Goal: Task Accomplishment & Management: Use online tool/utility

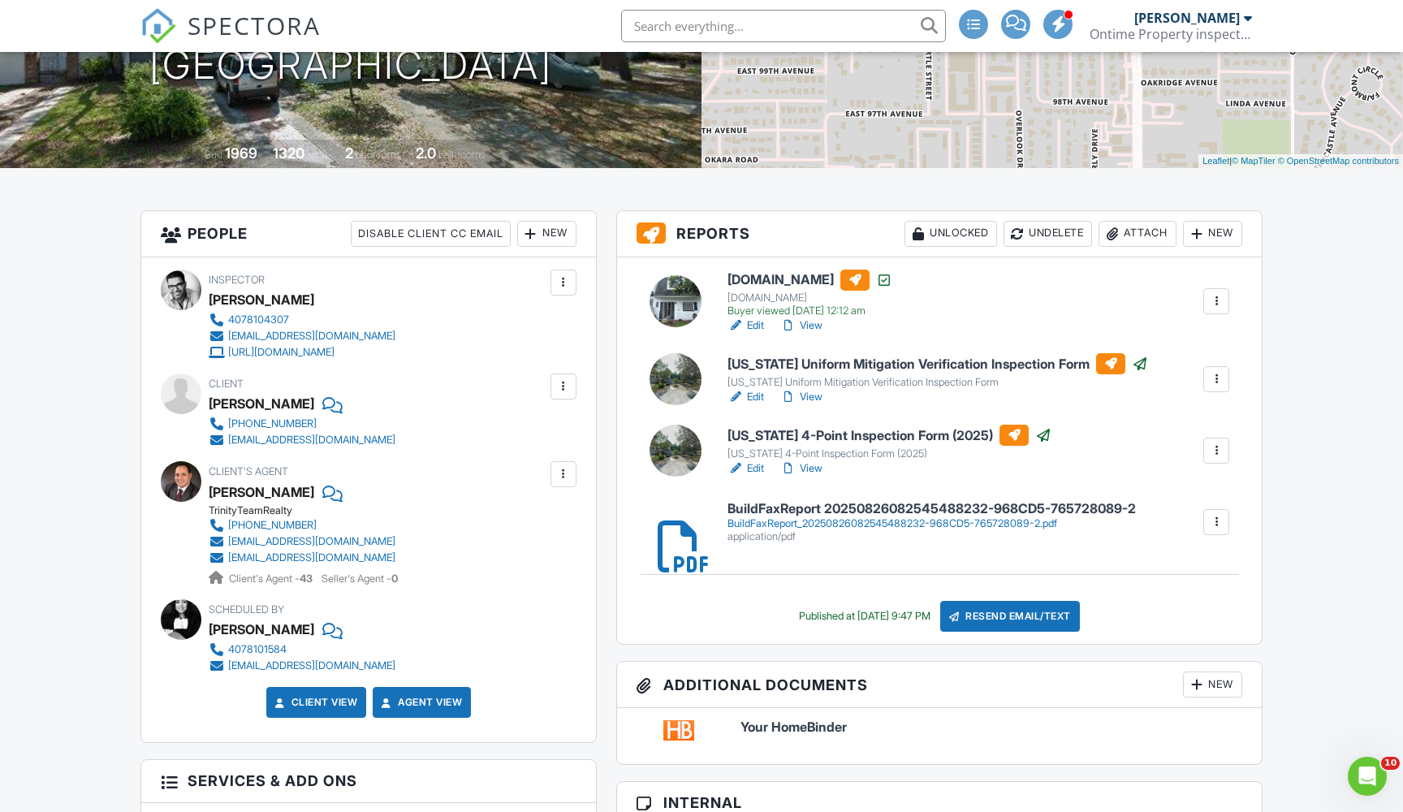
scroll to position [284, 0]
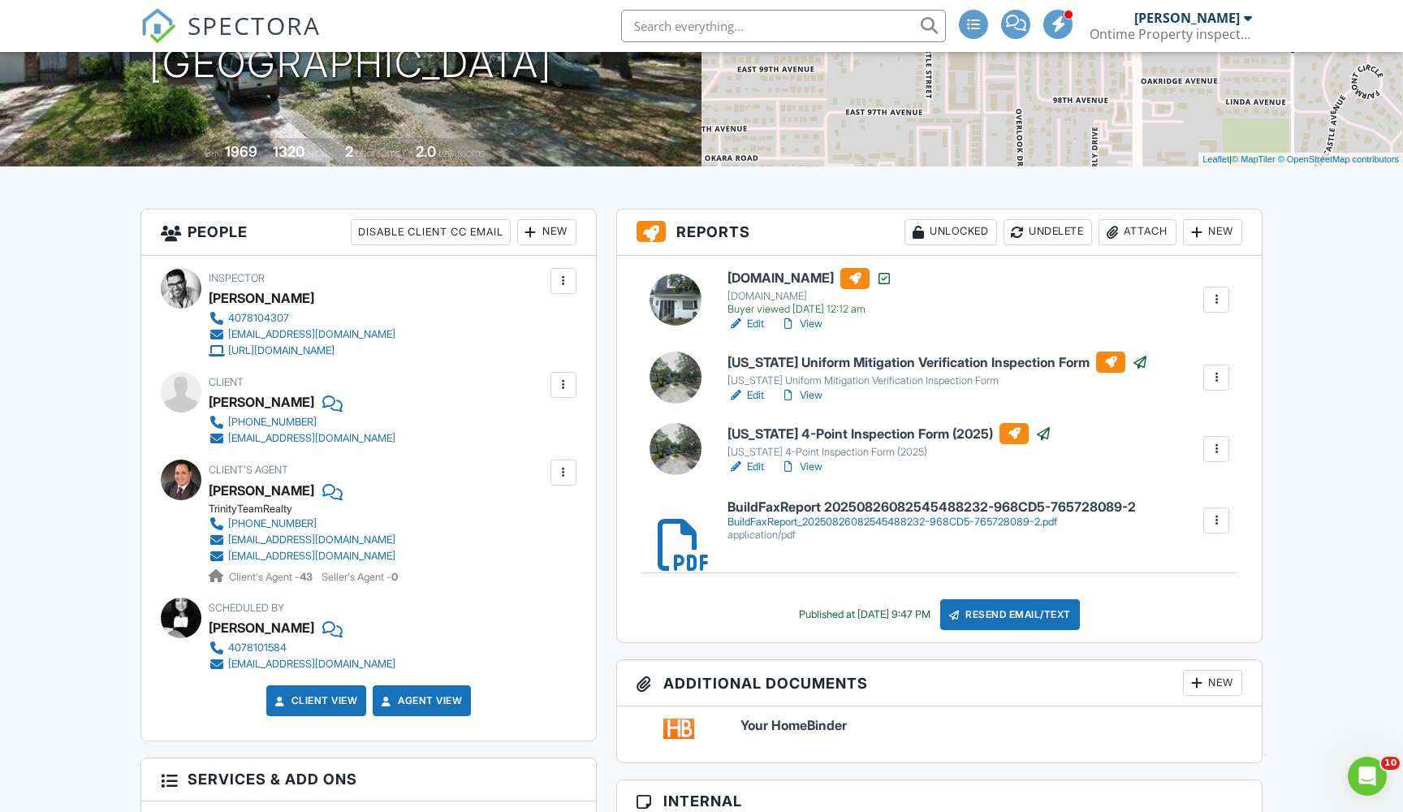
click at [804, 362] on h6 "[US_STATE] Uniform Mitigation Verification Inspection Form" at bounding box center [938, 362] width 421 height 21
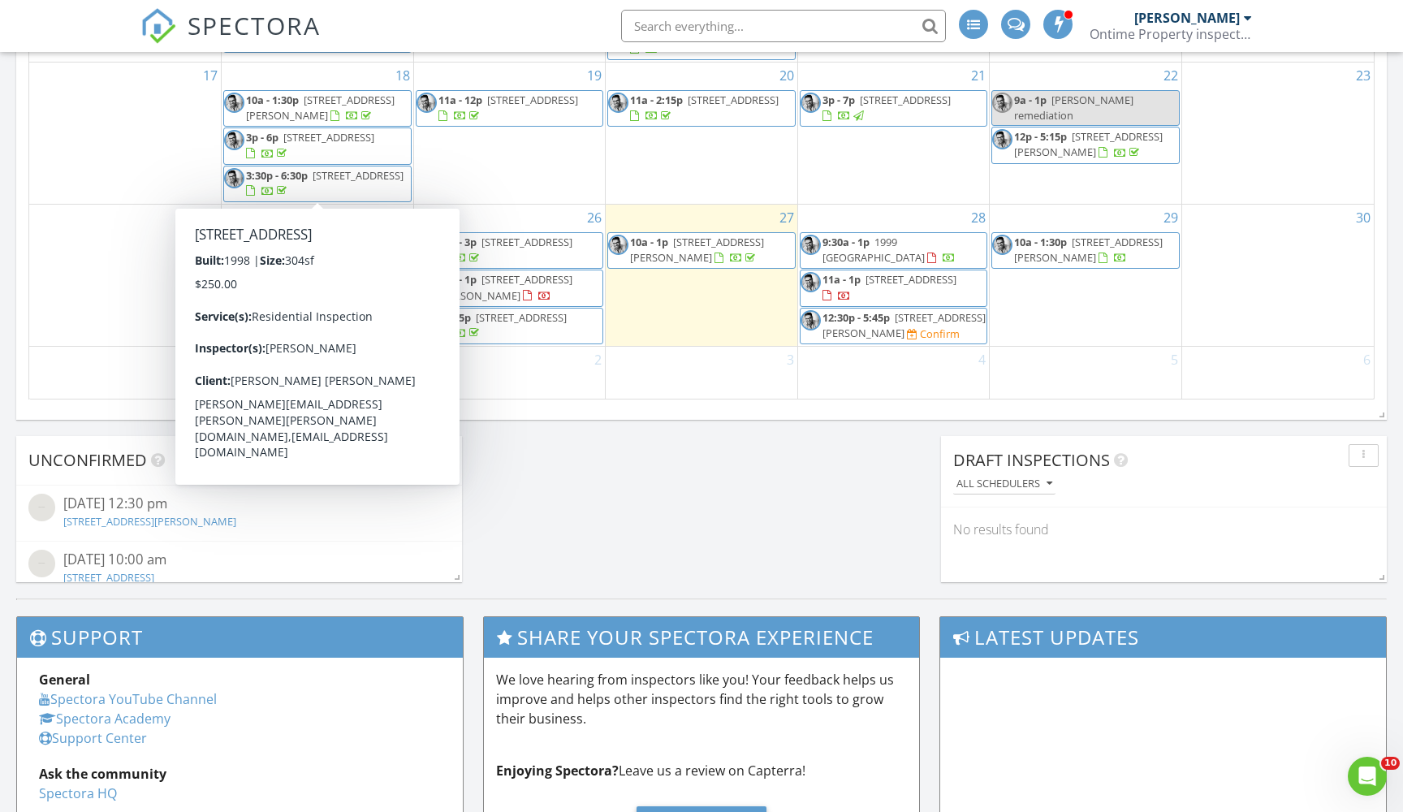
scroll to position [140, 0]
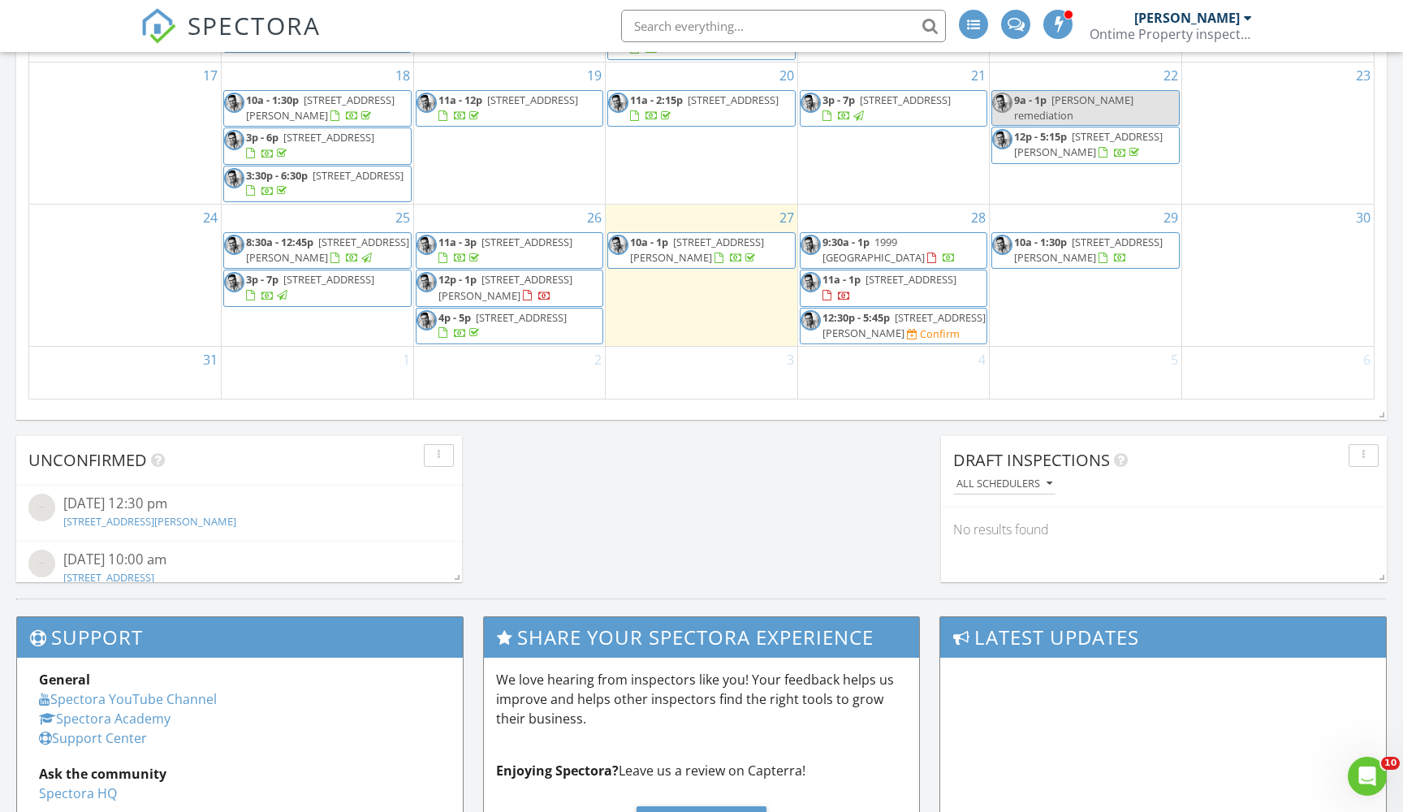
click at [313, 283] on span "10009 N 53rd St, Temple Terrace 33617" at bounding box center [328, 279] width 91 height 15
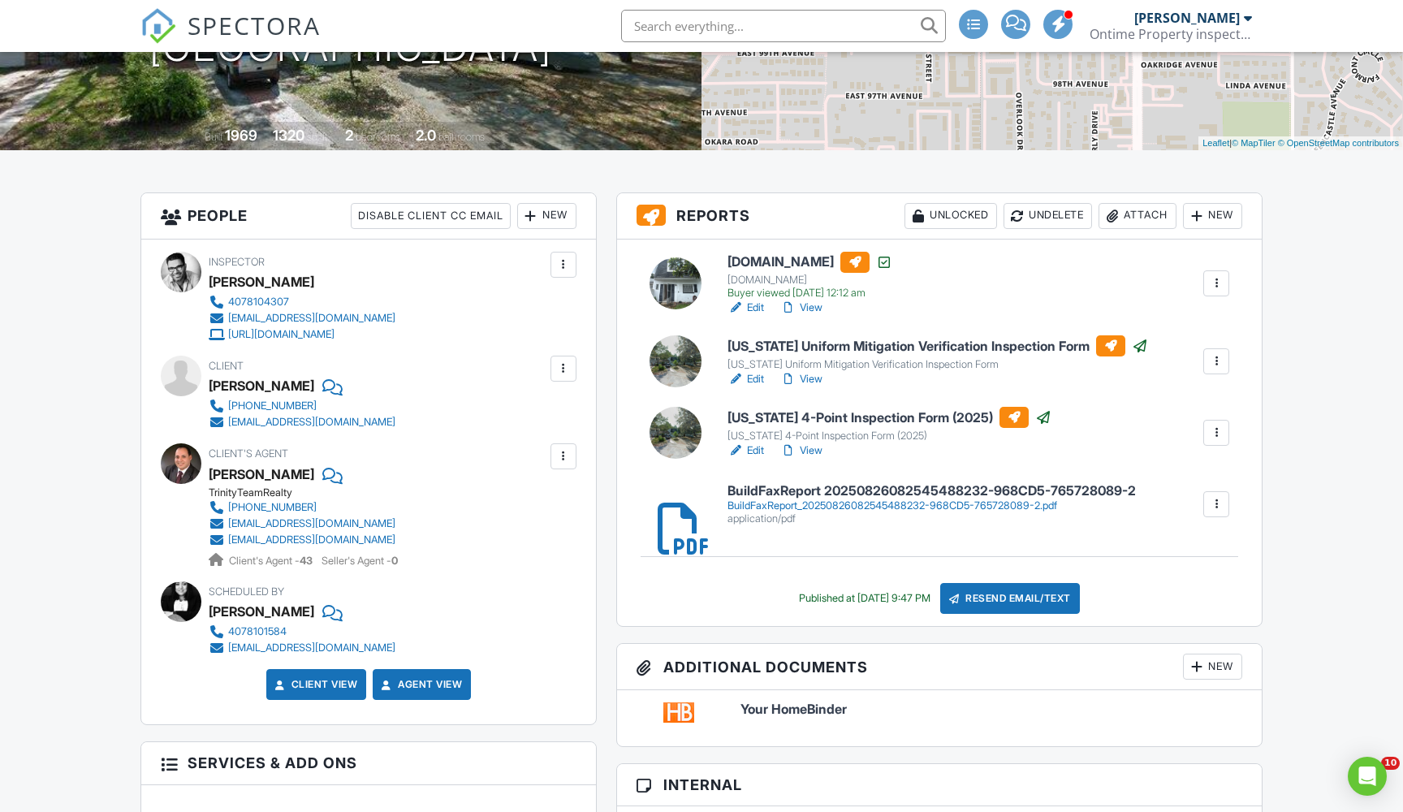
scroll to position [303, 0]
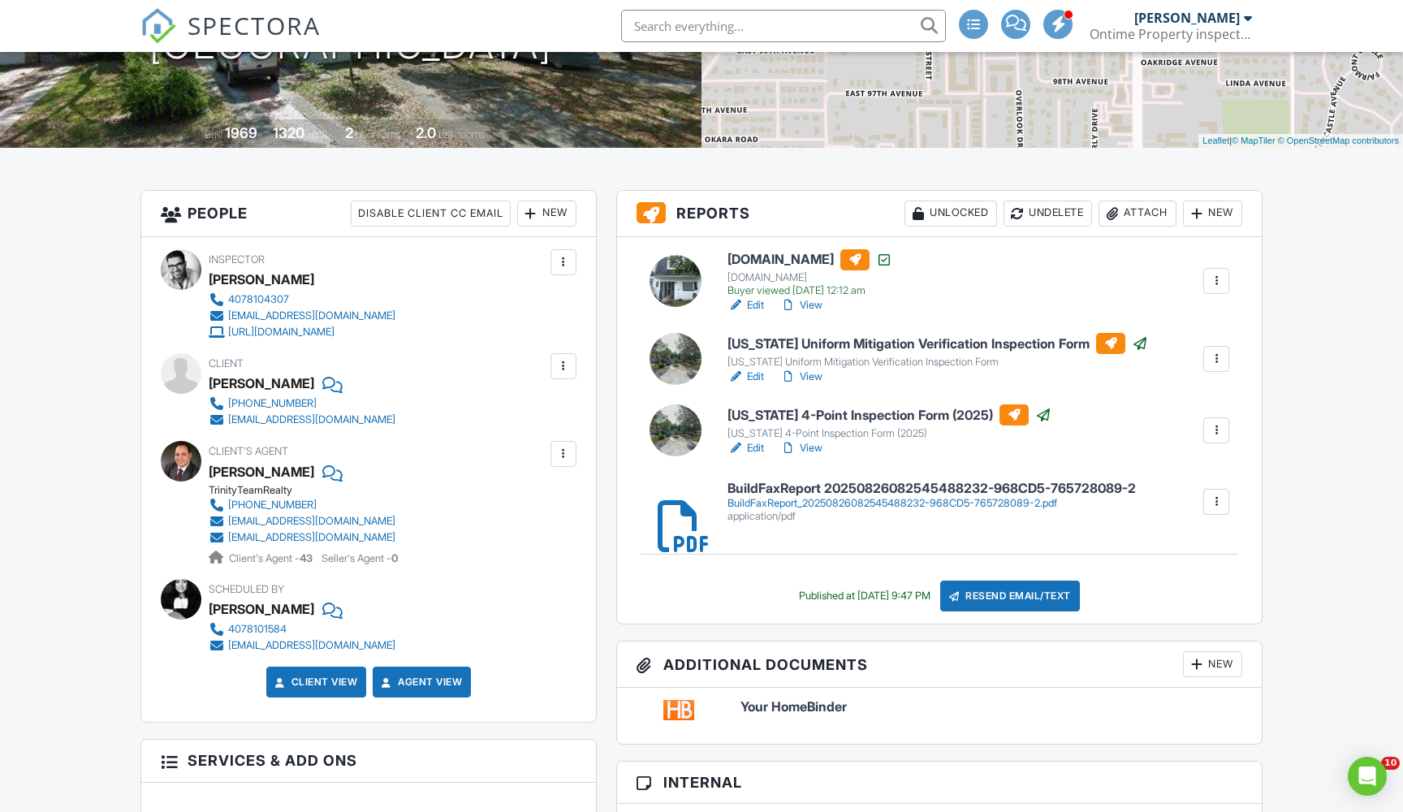
click at [836, 417] on h6 "Florida 4-Point Inspection Form (2025)" at bounding box center [890, 414] width 324 height 21
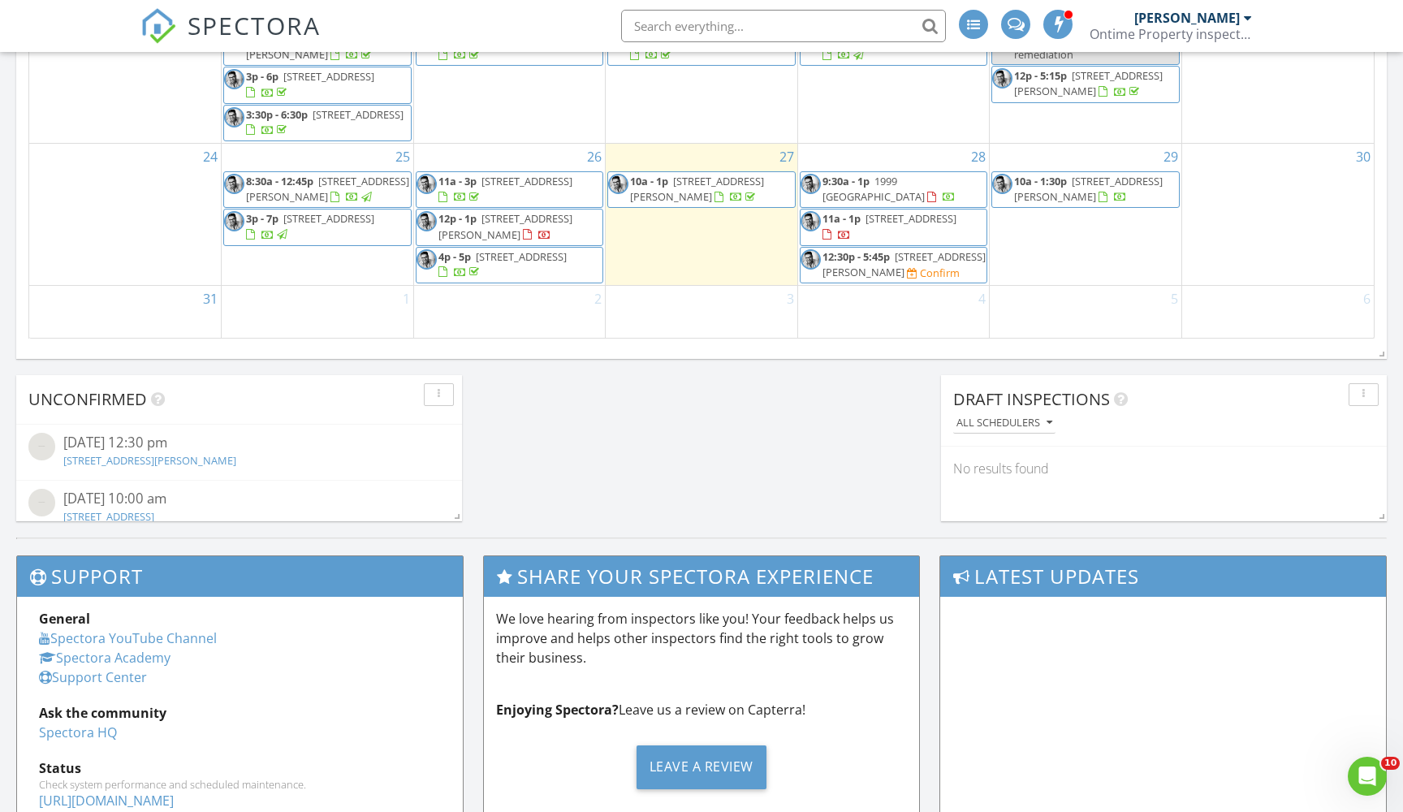
scroll to position [97, 0]
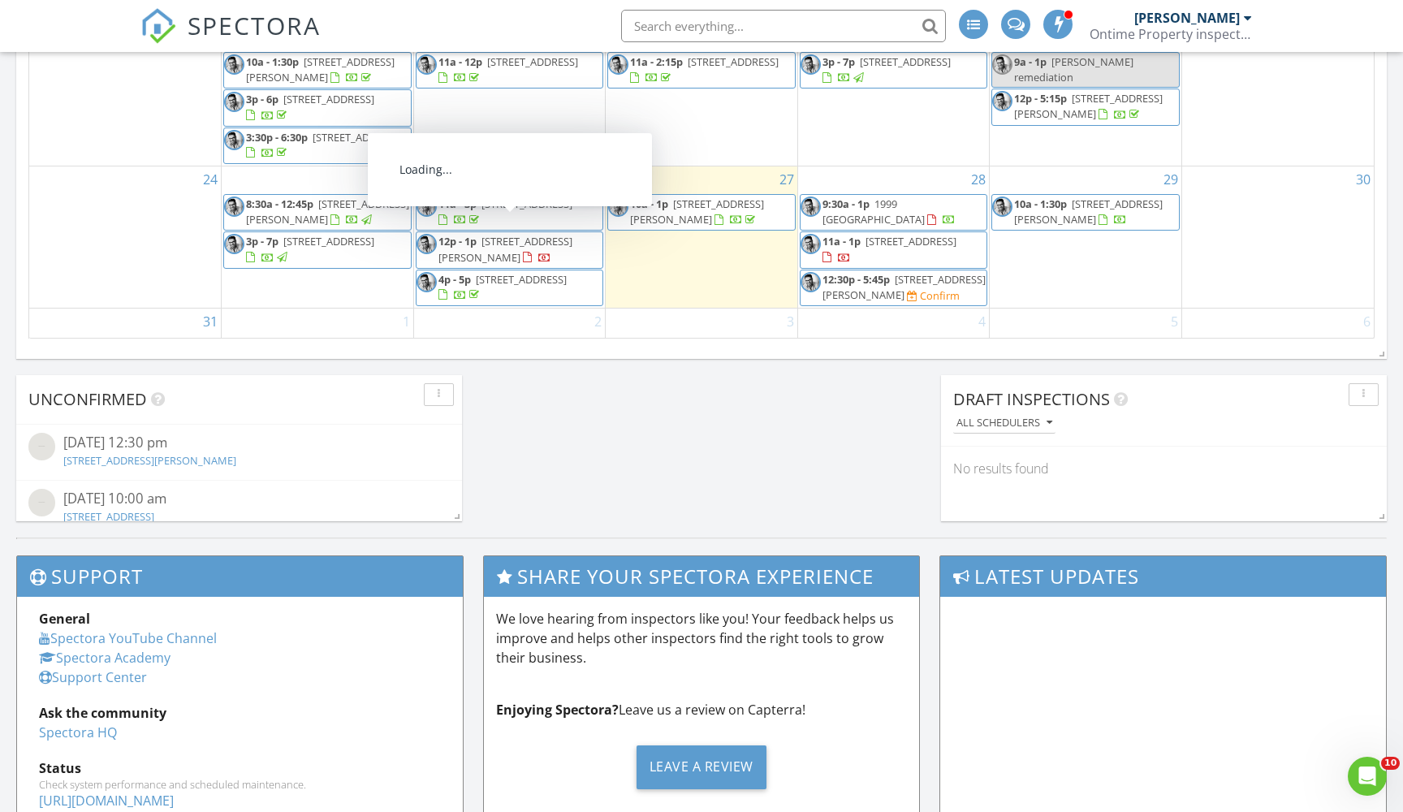
click at [516, 211] on span "111 S Atlantic Ave 301, Ormond Beach 32176" at bounding box center [527, 204] width 91 height 15
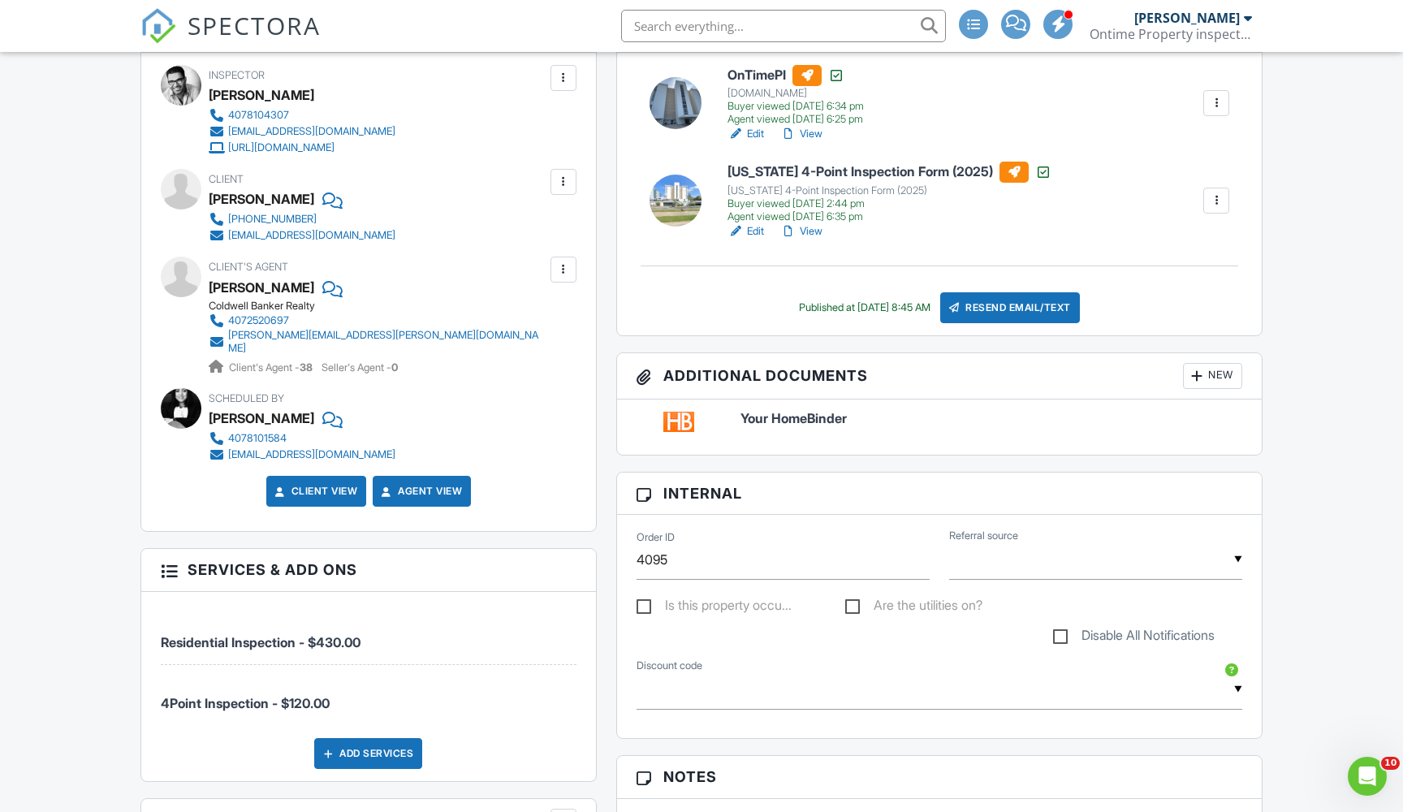
scroll to position [405, 0]
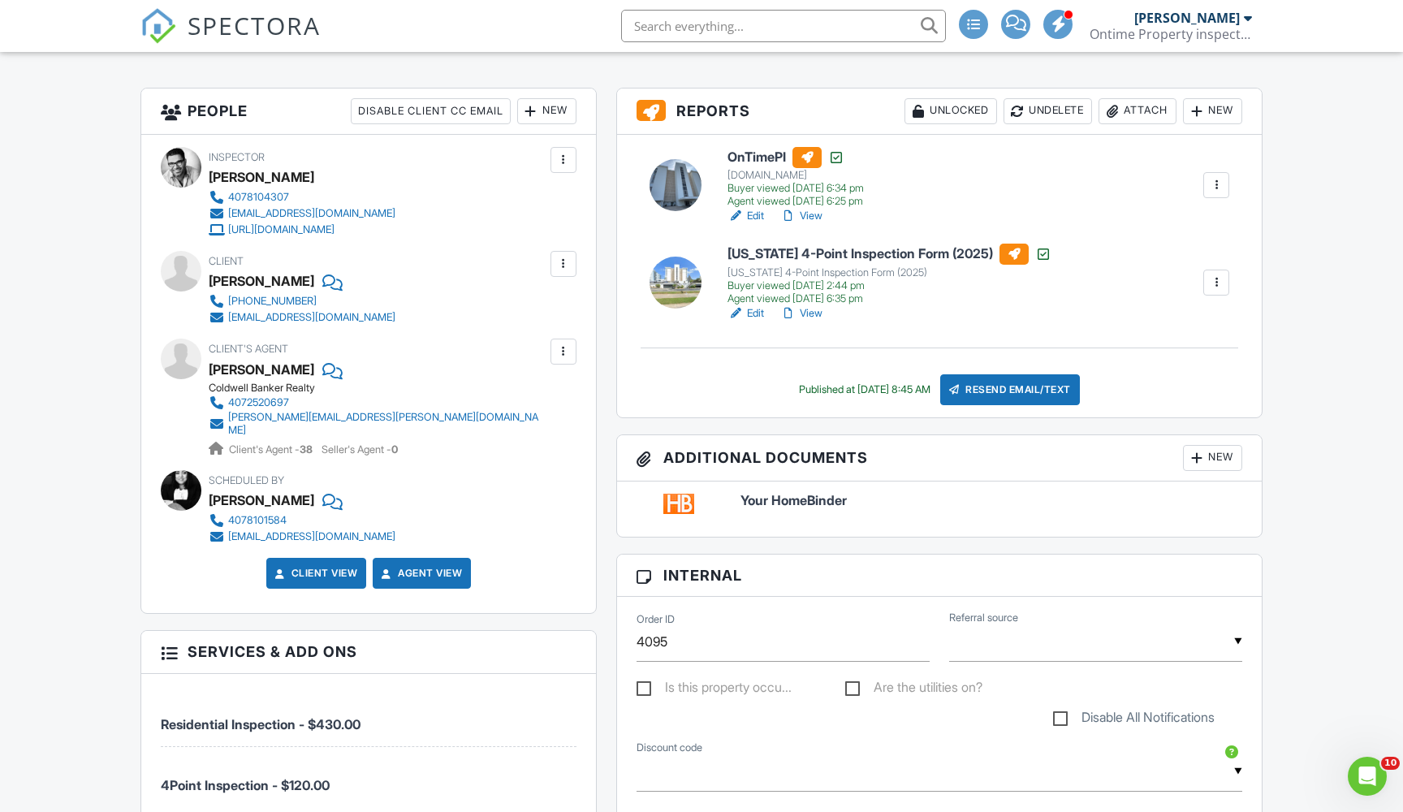
click at [1212, 111] on div "New" at bounding box center [1212, 111] width 59 height 26
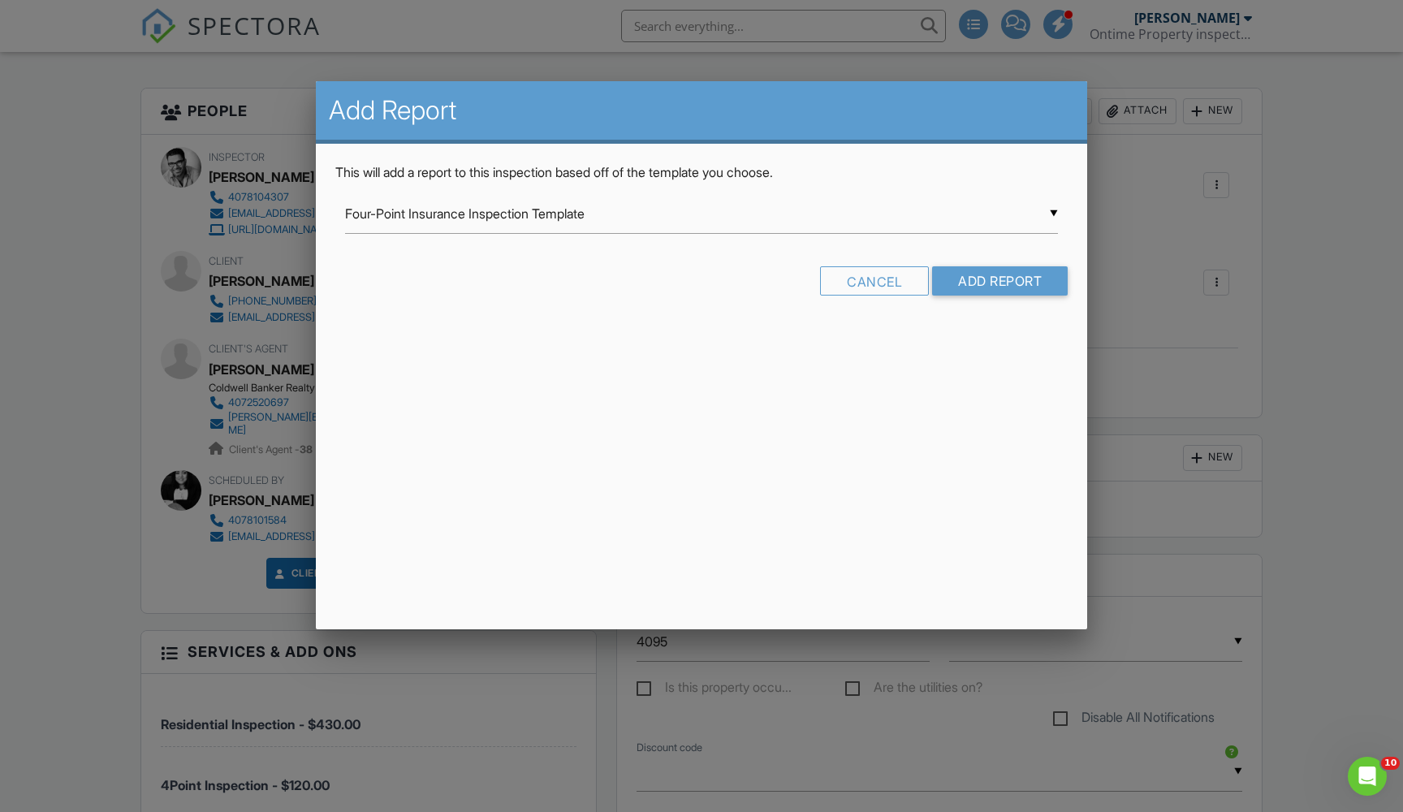
click at [665, 237] on div "▼ Four-Point Insurance Inspection Template Four-Point Insurance Inspection Temp…" at bounding box center [701, 222] width 733 height 56
click at [665, 223] on div "▼ Four-Point Insurance Inspection Template Four-Point Insurance Inspection Temp…" at bounding box center [701, 214] width 713 height 40
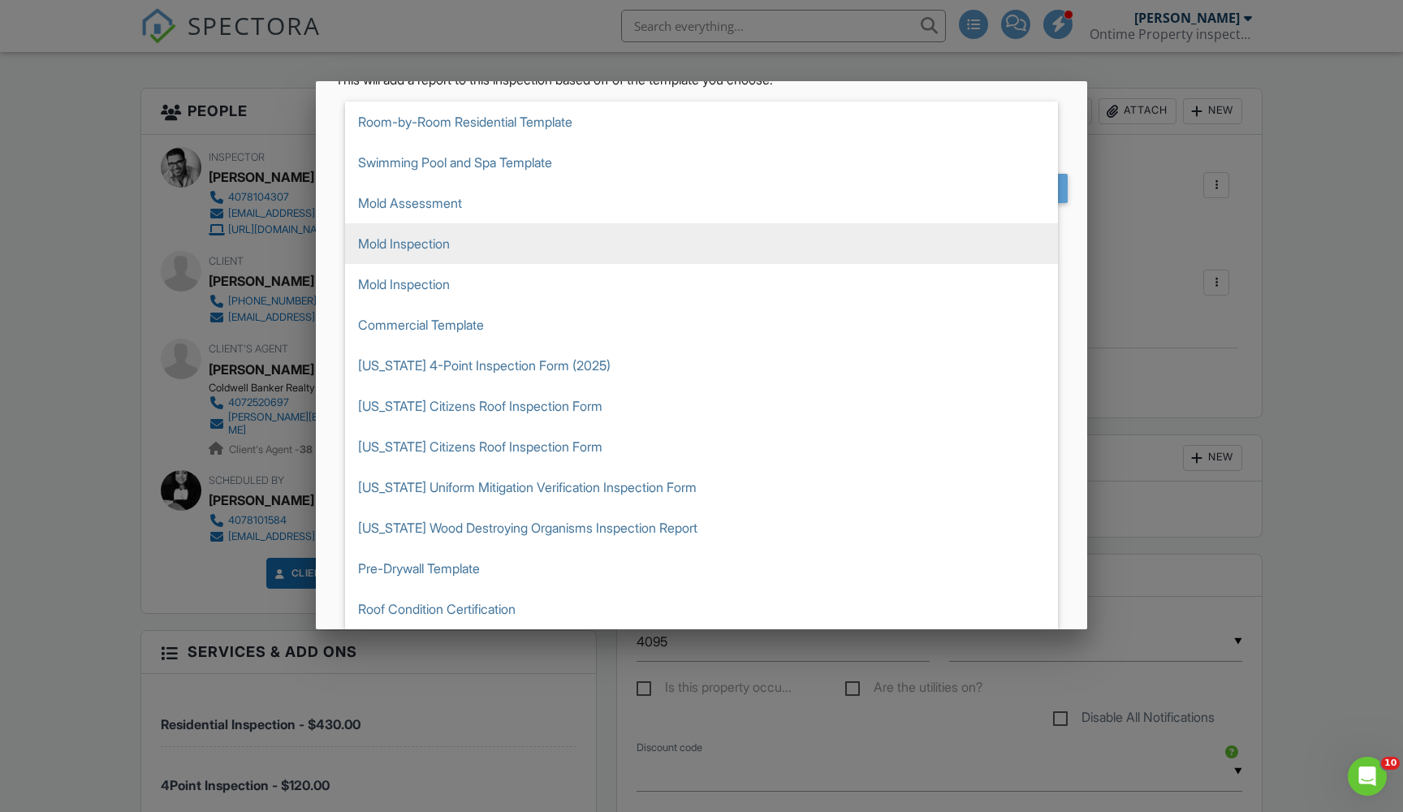
scroll to position [284, 0]
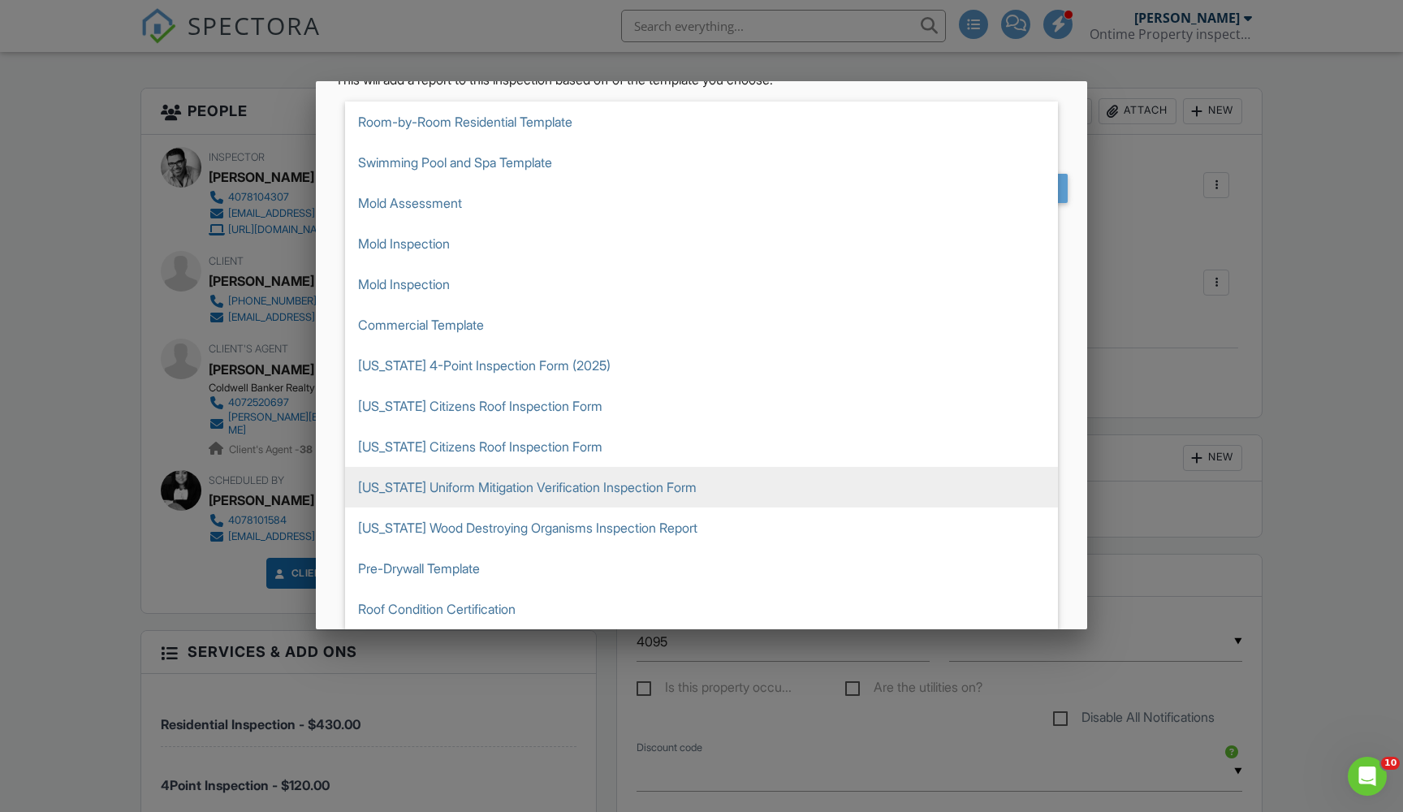
click at [499, 487] on span "[US_STATE] Uniform Mitigation Verification Inspection Form" at bounding box center [701, 487] width 713 height 41
type input "[US_STATE] Uniform Mitigation Verification Inspection Form"
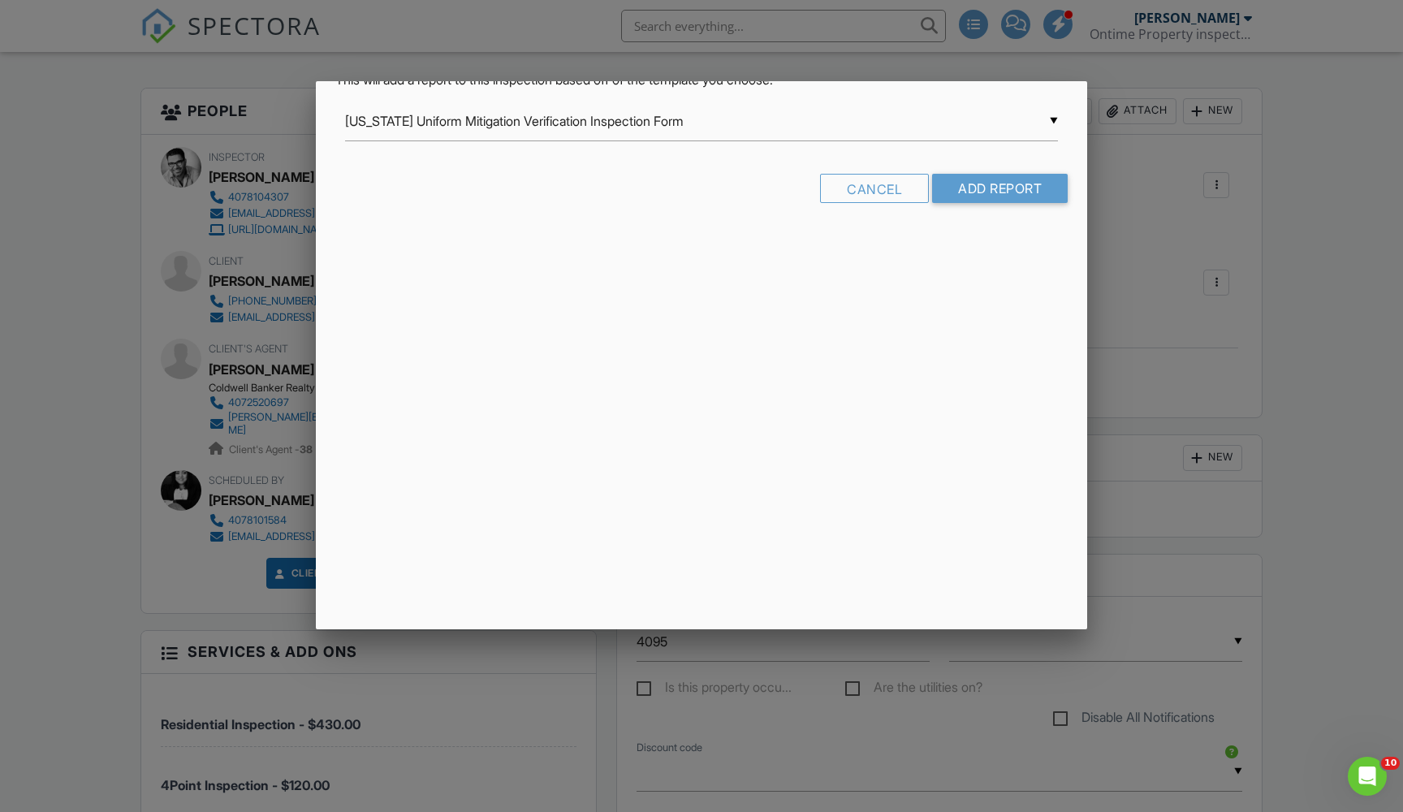
scroll to position [0, 0]
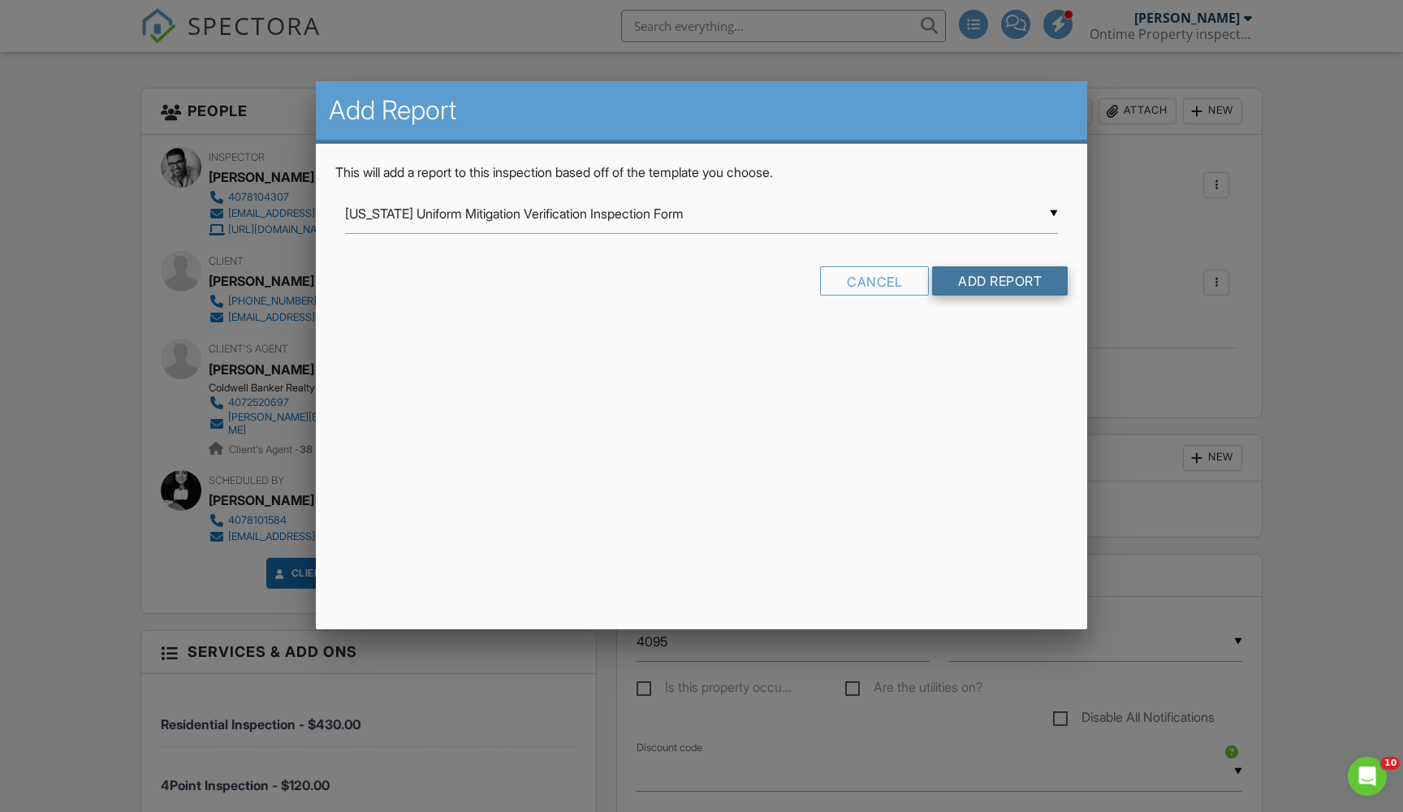
click at [991, 285] on input "Add Report" at bounding box center [1000, 280] width 136 height 29
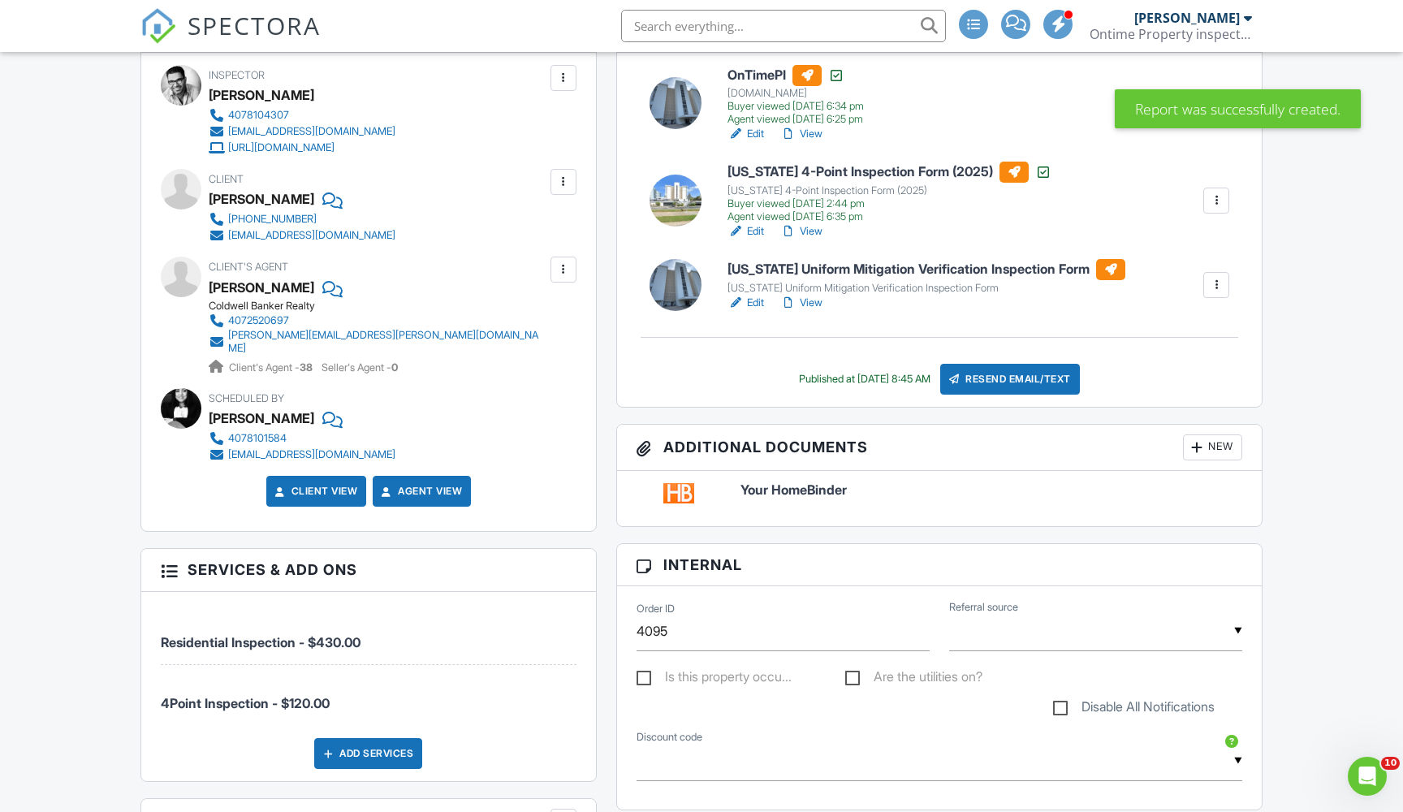
click at [899, 279] on h6 "[US_STATE] Uniform Mitigation Verification Inspection Form" at bounding box center [927, 269] width 398 height 21
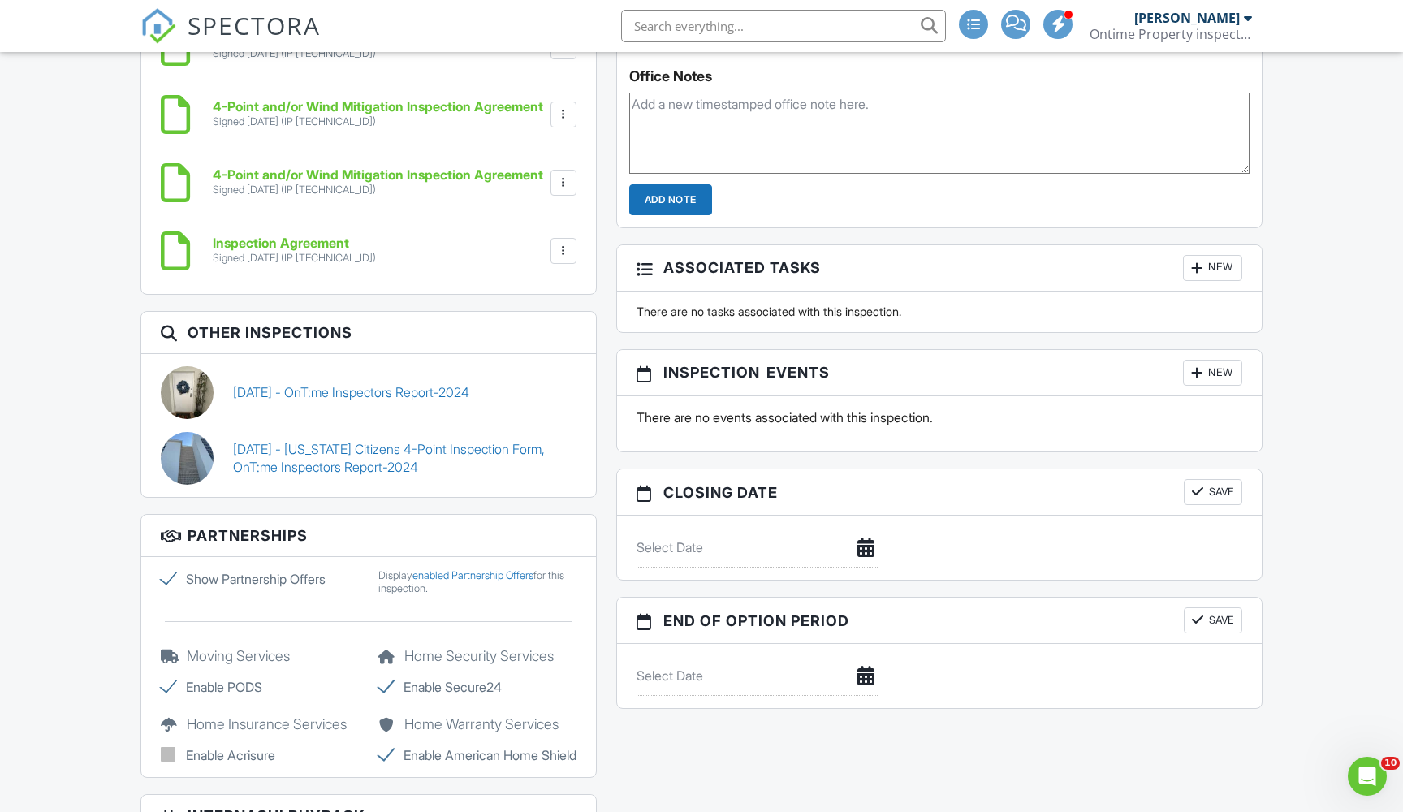
scroll to position [1442, 0]
click at [305, 383] on link "06/05/2024 - OnT:me Inspectors Report-2024" at bounding box center [351, 392] width 236 height 18
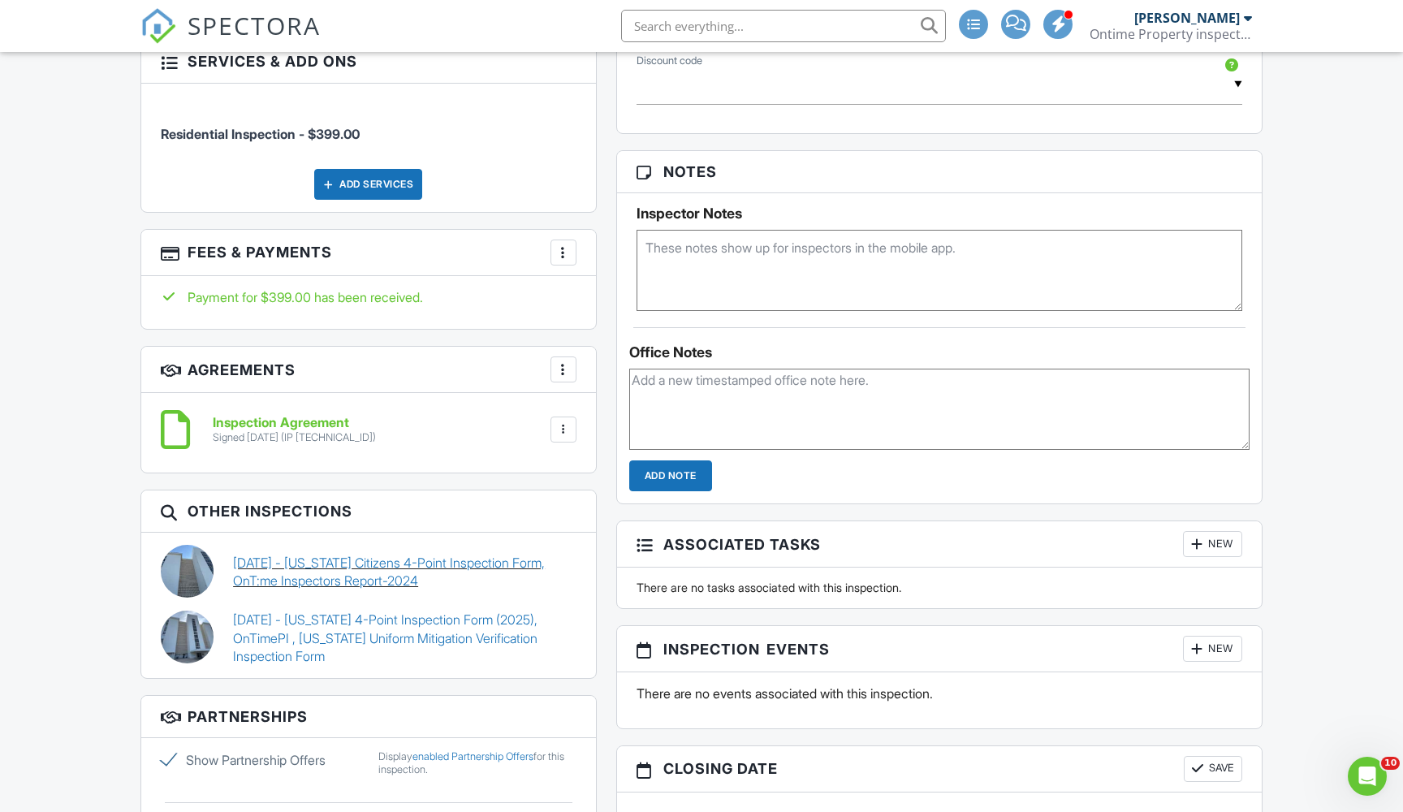
scroll to position [1002, 0]
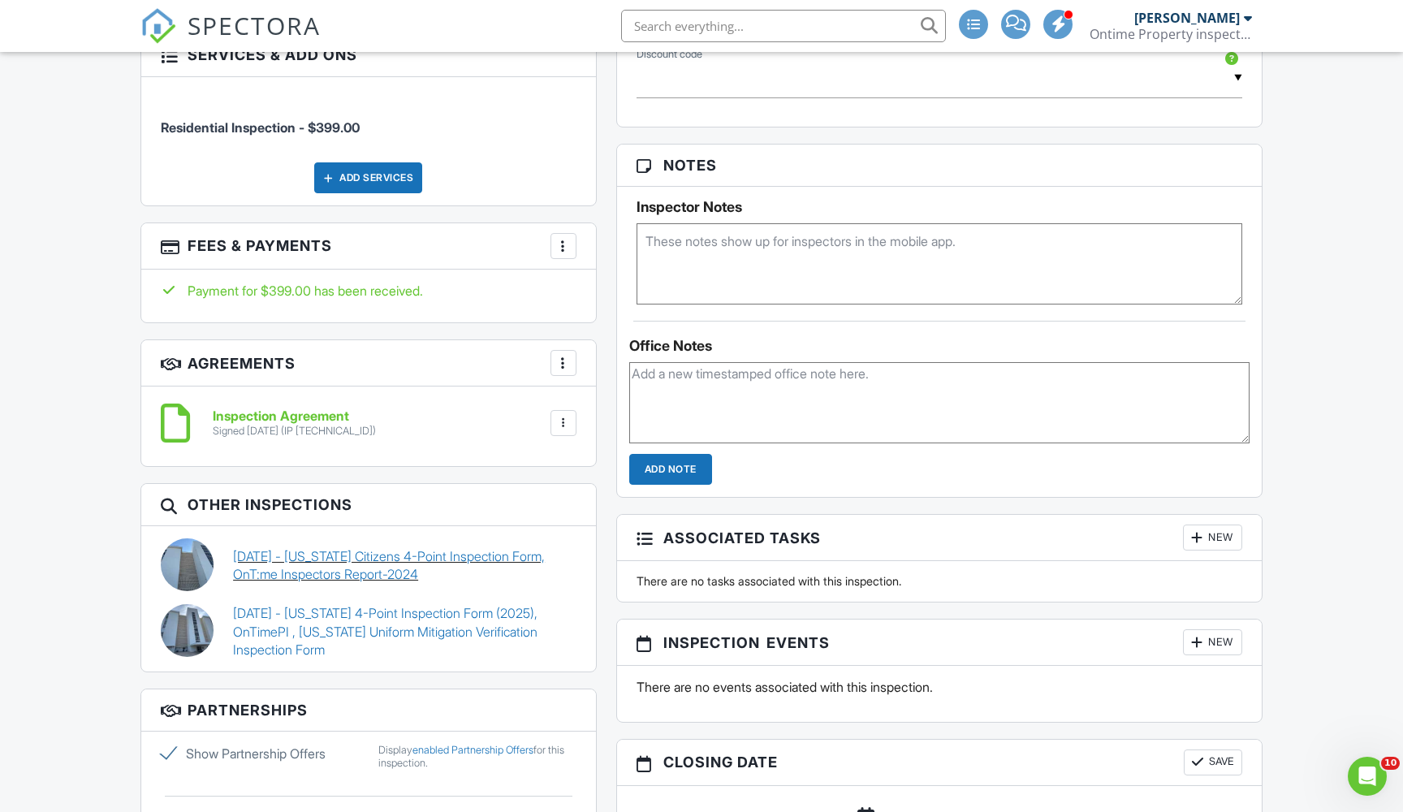
click at [333, 553] on link "[DATE] - [US_STATE] Citizens 4-Point Inspection Form, OnT:me Inspectors Report-…" at bounding box center [405, 565] width 344 height 37
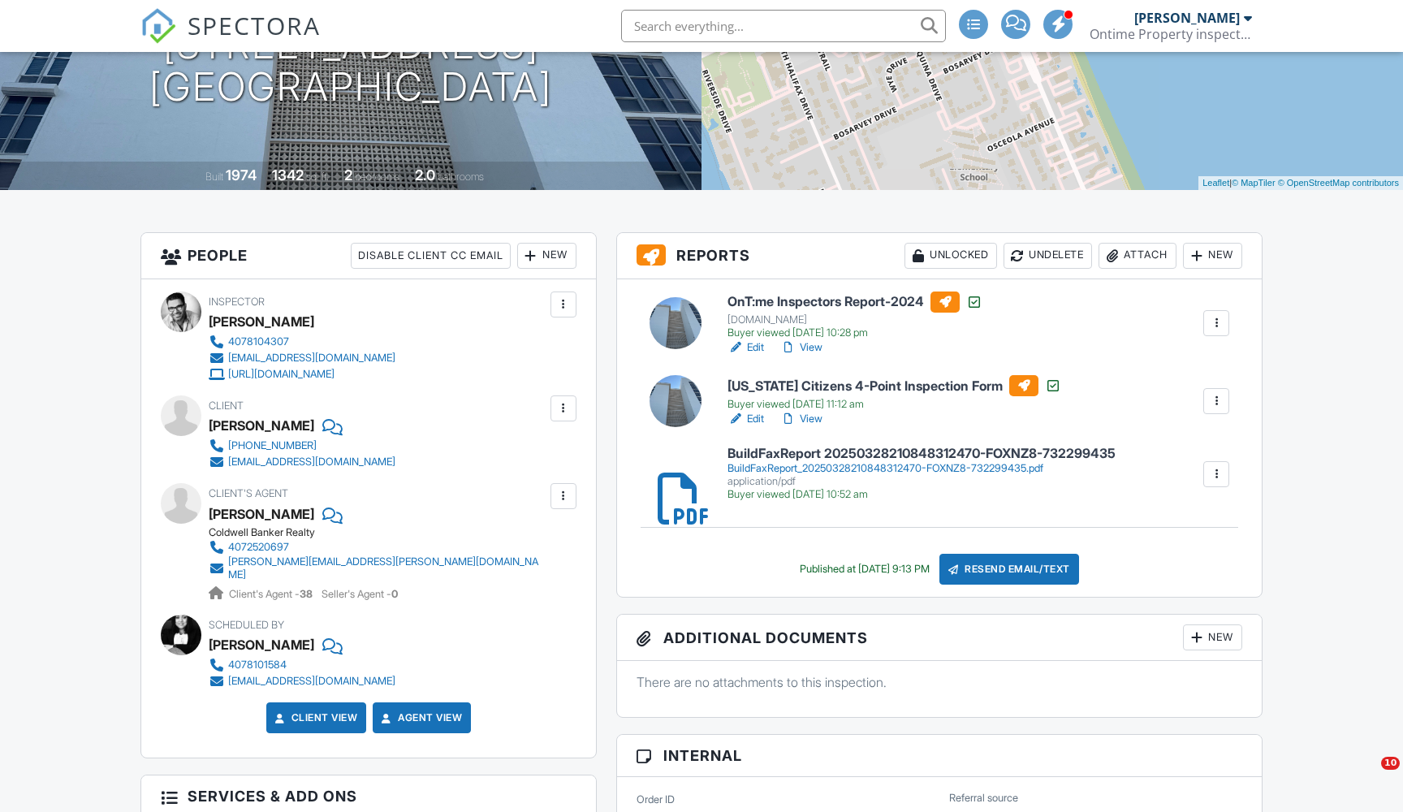
click at [798, 466] on div "BuildFaxReport_20250328210848312470-FOXNZ8-732299435.pdf" at bounding box center [922, 468] width 388 height 13
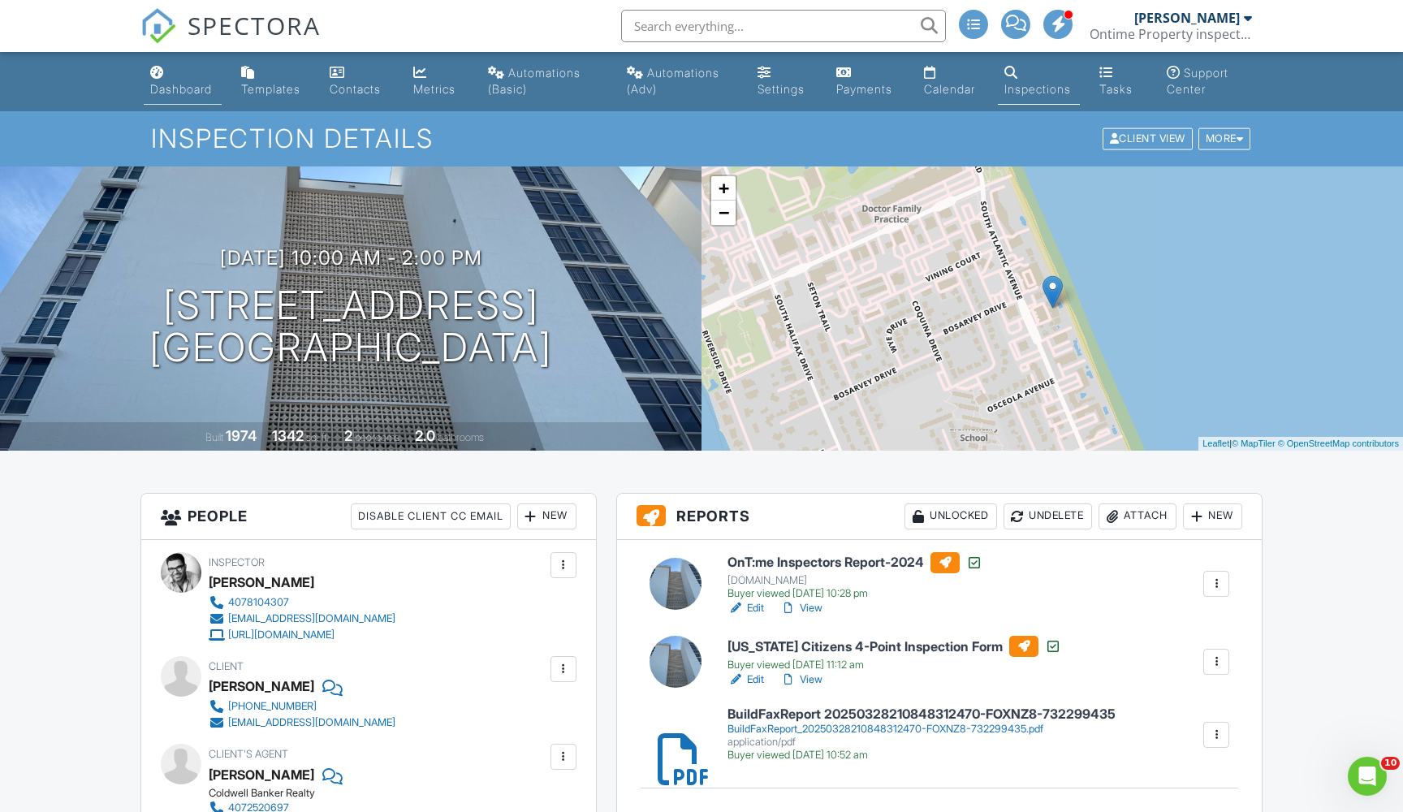
click at [184, 93] on div "Dashboard" at bounding box center [181, 89] width 62 height 14
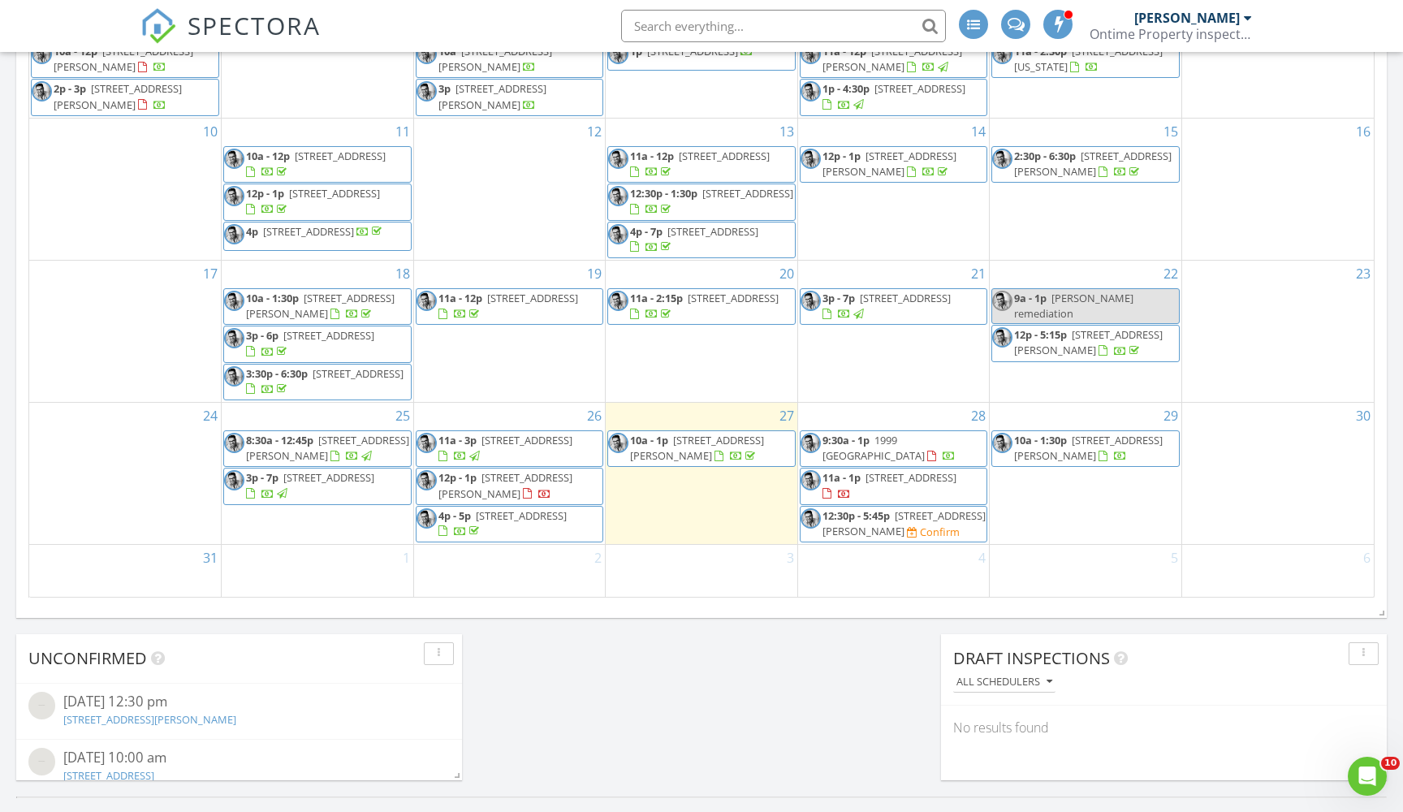
scroll to position [935, 0]
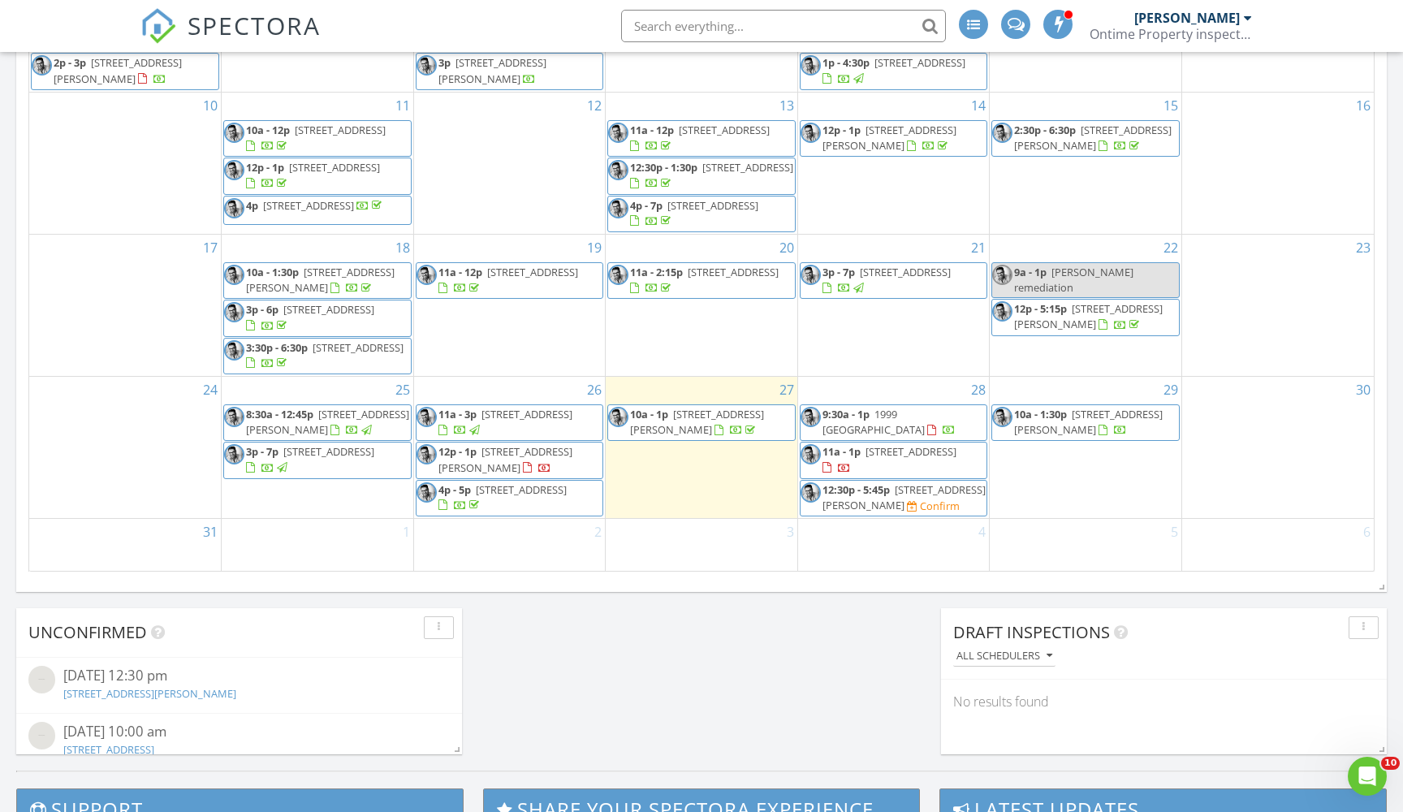
click at [492, 415] on span "111 S Atlantic Ave 301, Ormond Beach 32176" at bounding box center [527, 414] width 91 height 15
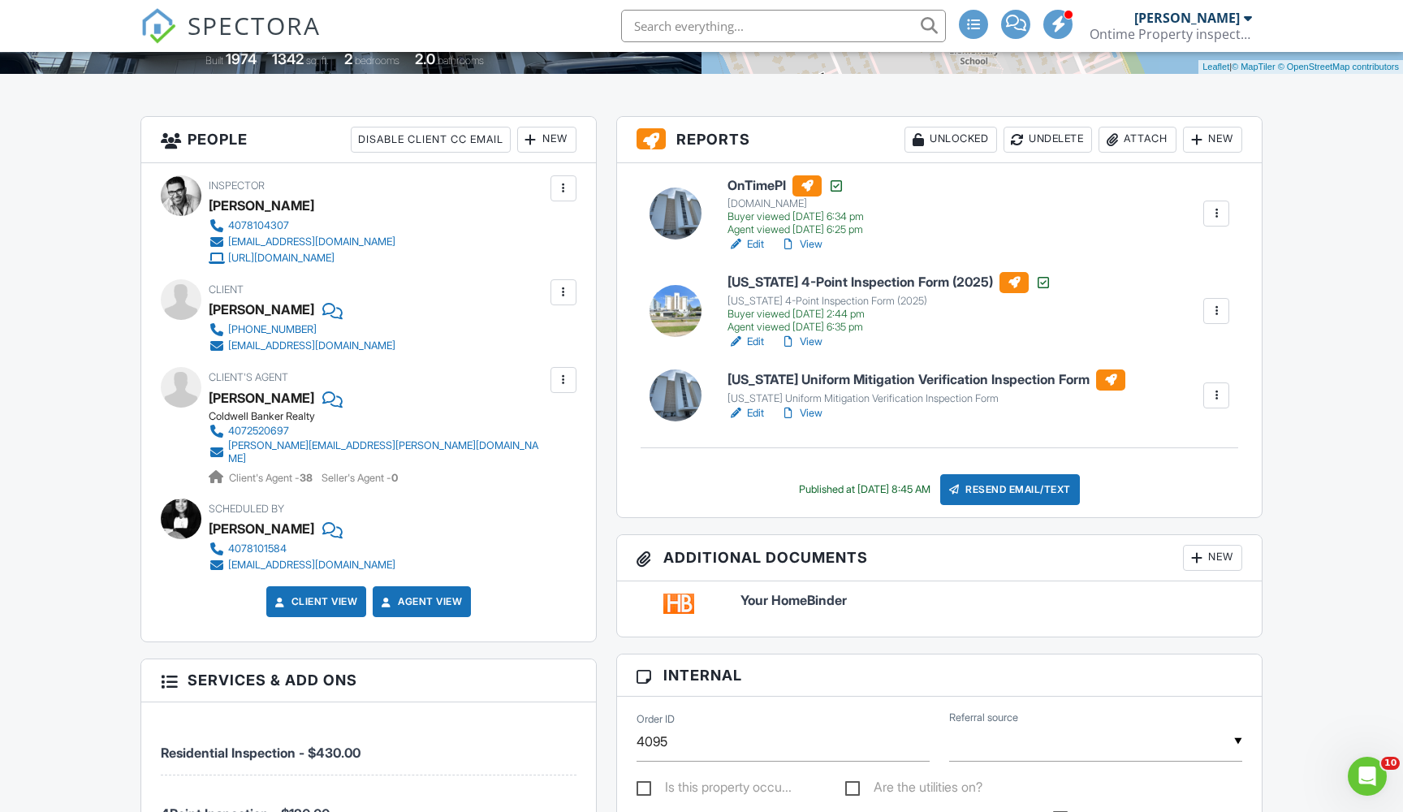
click at [839, 392] on div "[US_STATE] Uniform Mitigation Verification Inspection Form" at bounding box center [927, 398] width 398 height 13
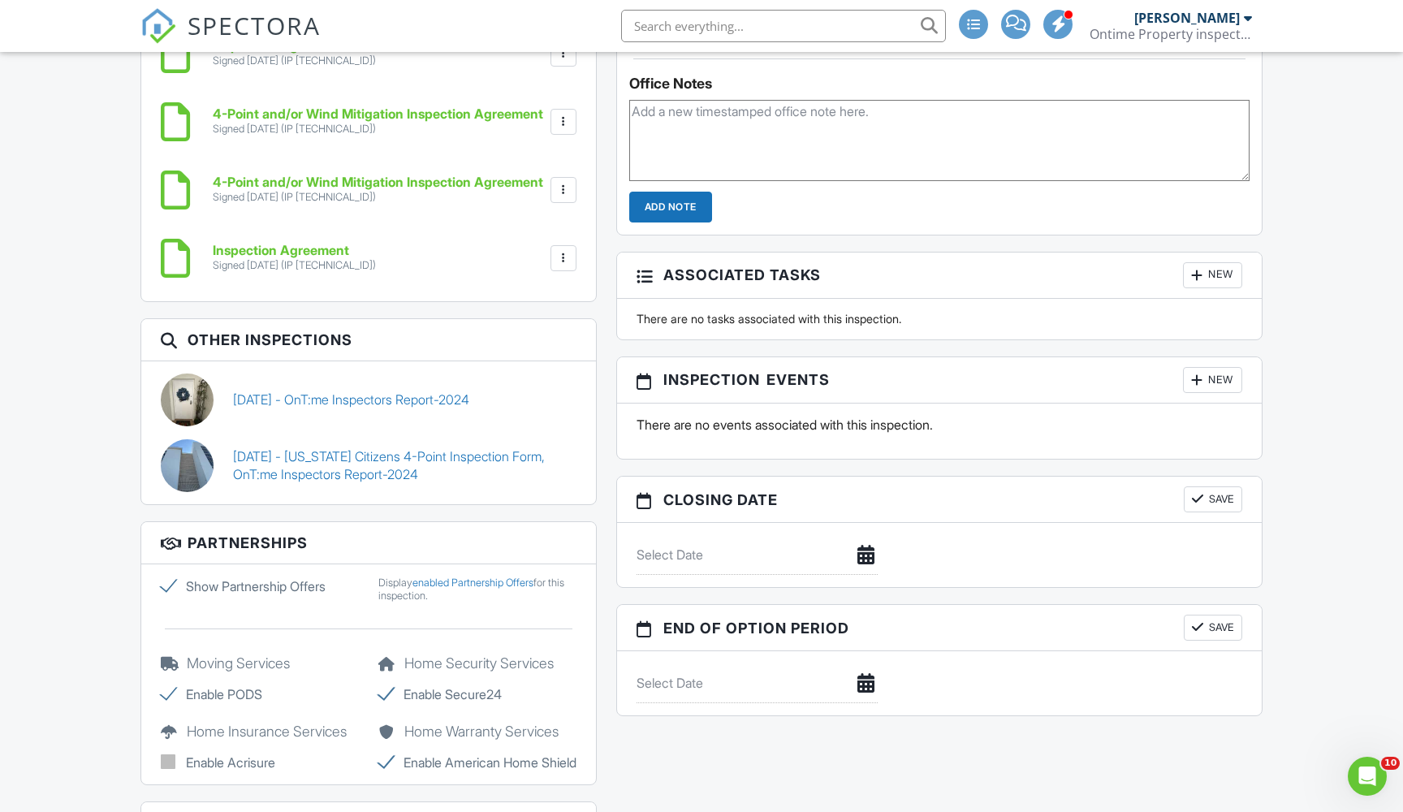
scroll to position [1497, 0]
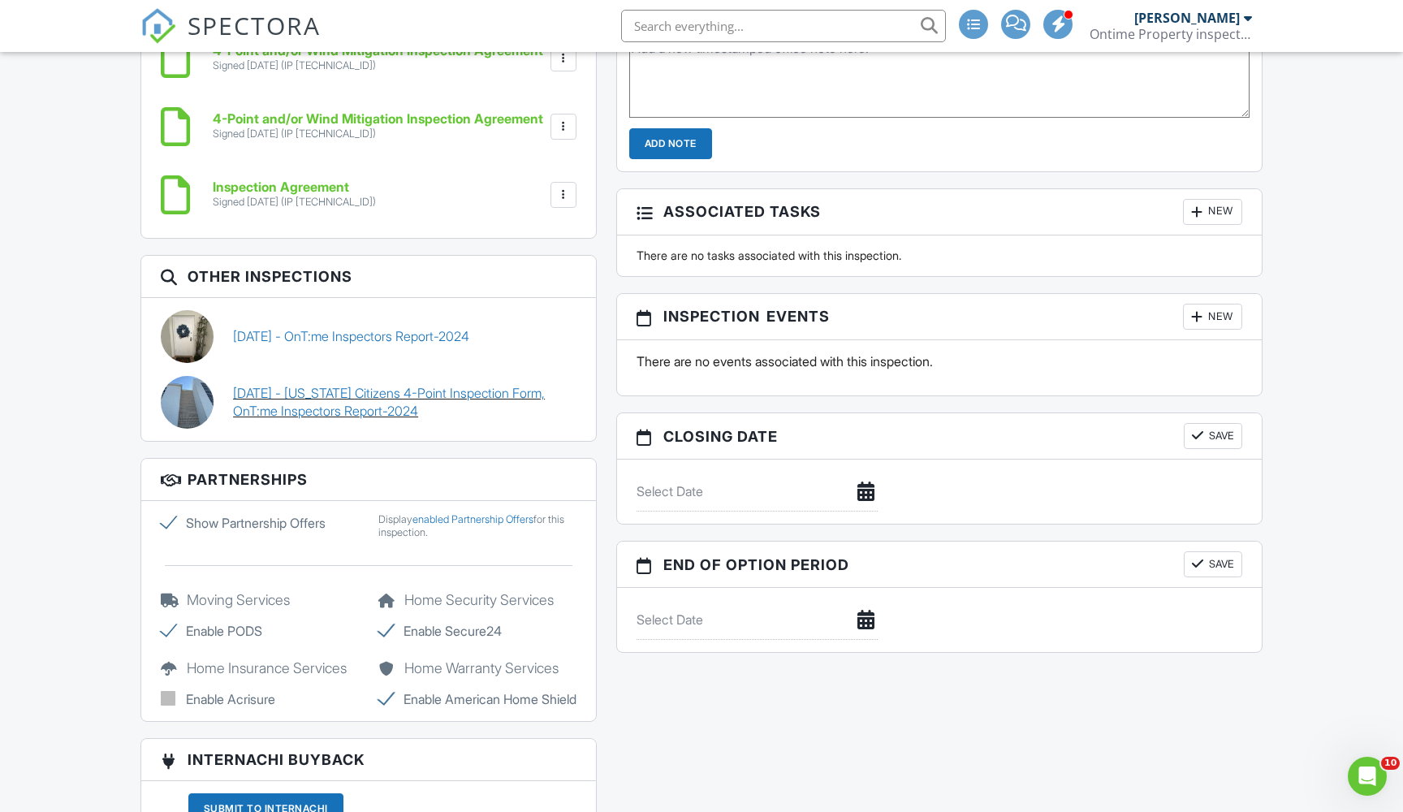
click at [331, 384] on link "03/28/2025 - Florida Citizens 4-Point Inspection Form, OnT:me Inspectors Report…" at bounding box center [405, 402] width 344 height 37
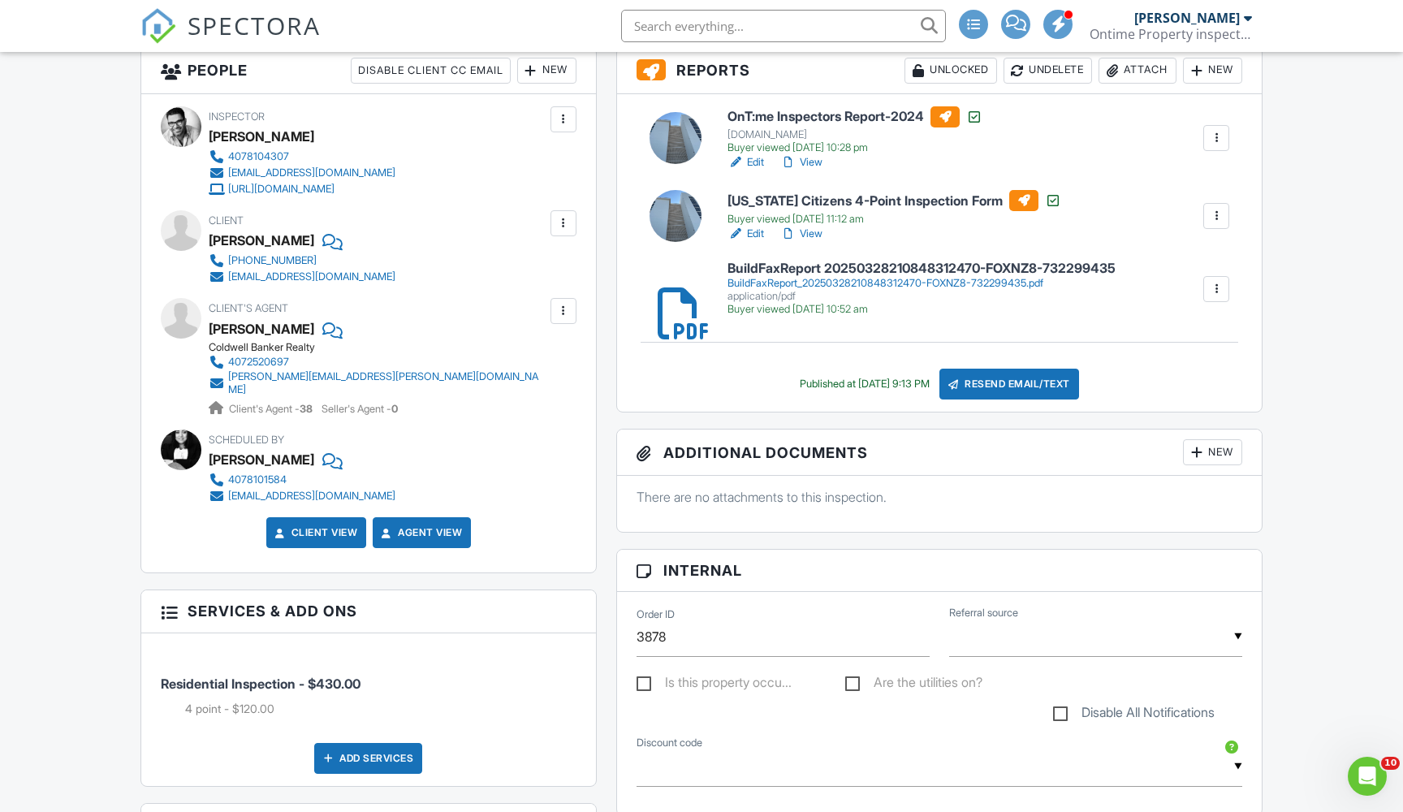
click at [765, 214] on div "Buyer viewed 04/01/2025 11:12 am" at bounding box center [895, 219] width 334 height 13
click at [820, 285] on div "BuildFaxReport_20250328210848312470-FOXNZ8-732299435.pdf" at bounding box center [922, 283] width 388 height 13
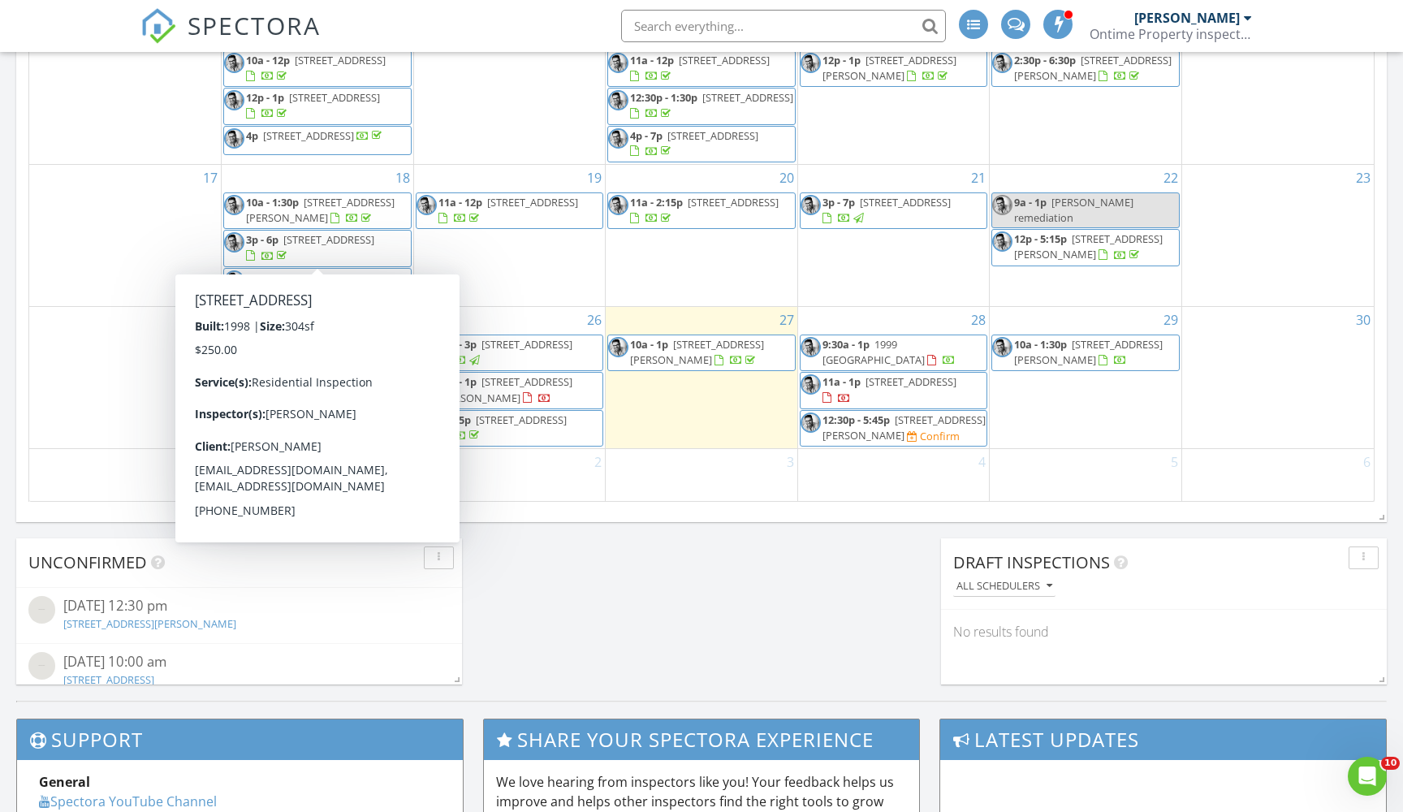
scroll to position [1008, 0]
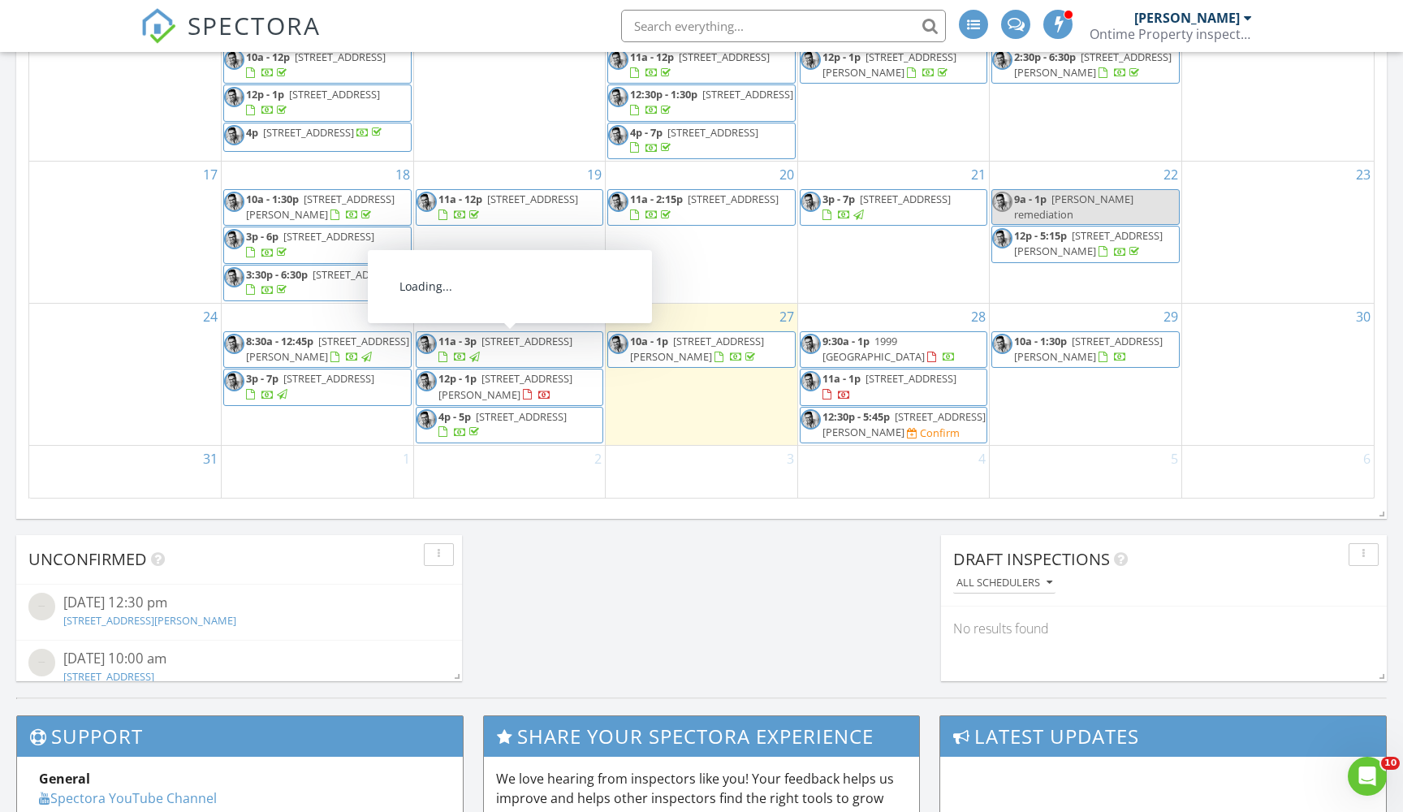
click at [508, 348] on span "111 S Atlantic Ave 301, Ormond Beach 32176" at bounding box center [527, 341] width 91 height 15
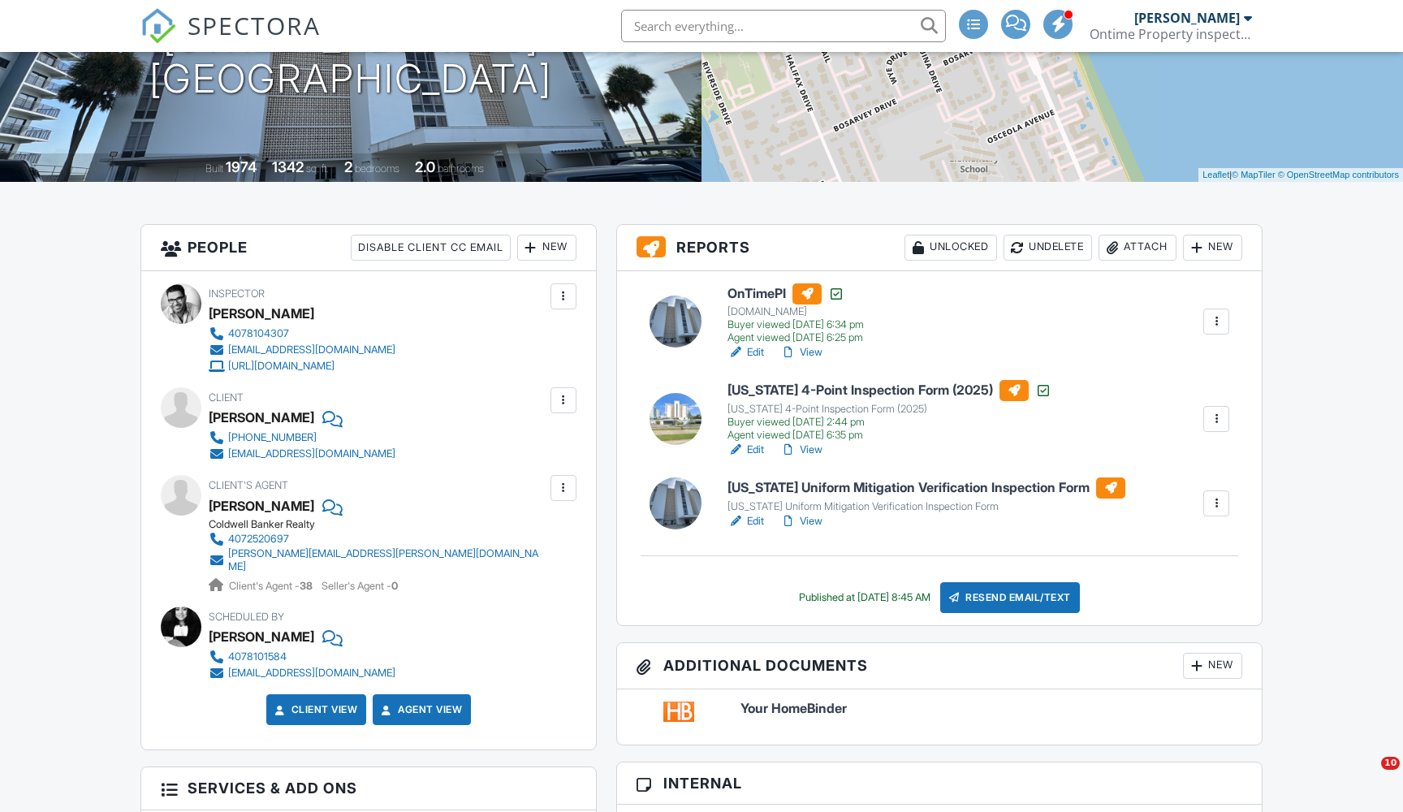
click at [862, 495] on h6 "[US_STATE] Uniform Mitigation Verification Inspection Form" at bounding box center [927, 488] width 398 height 21
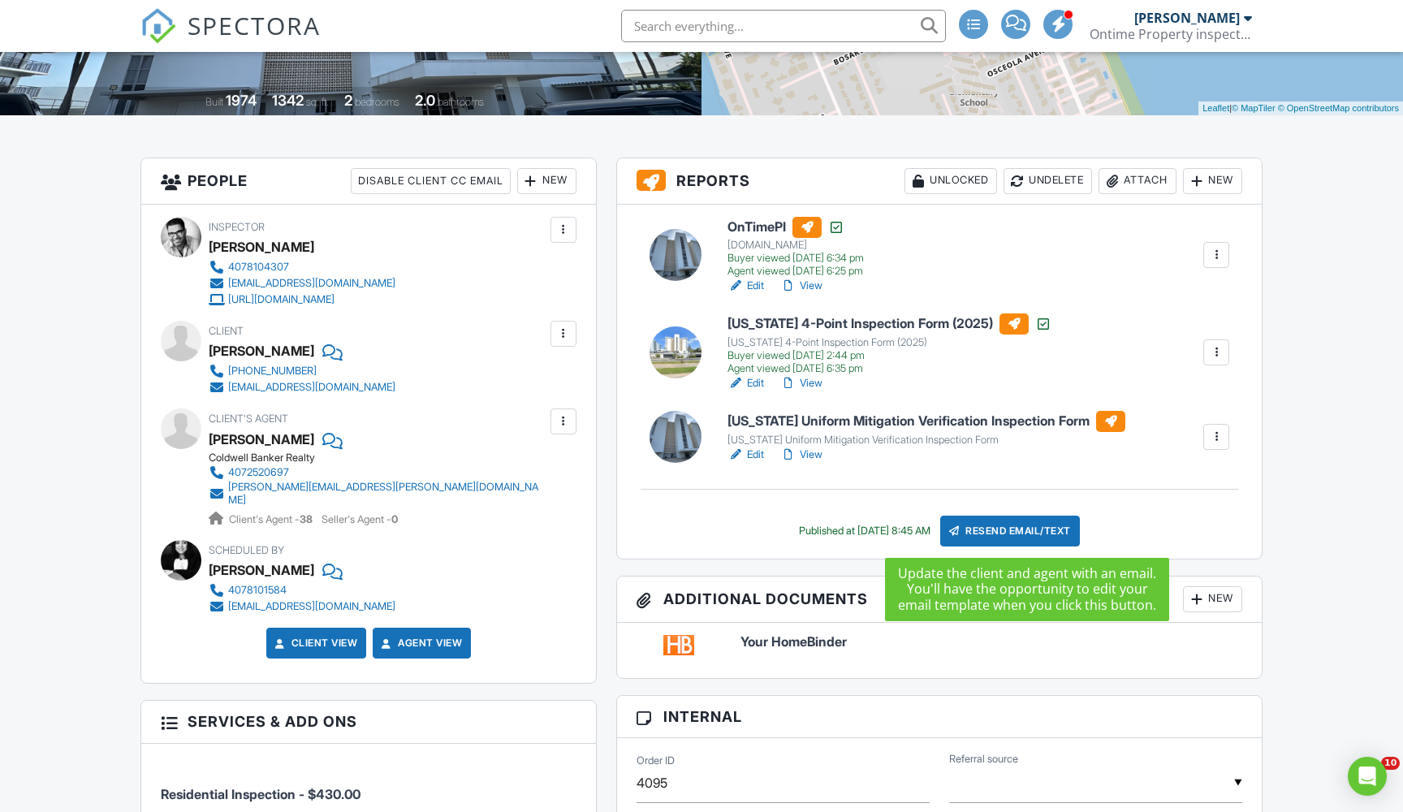
click at [1020, 529] on div "Resend Email/Text" at bounding box center [1010, 531] width 140 height 31
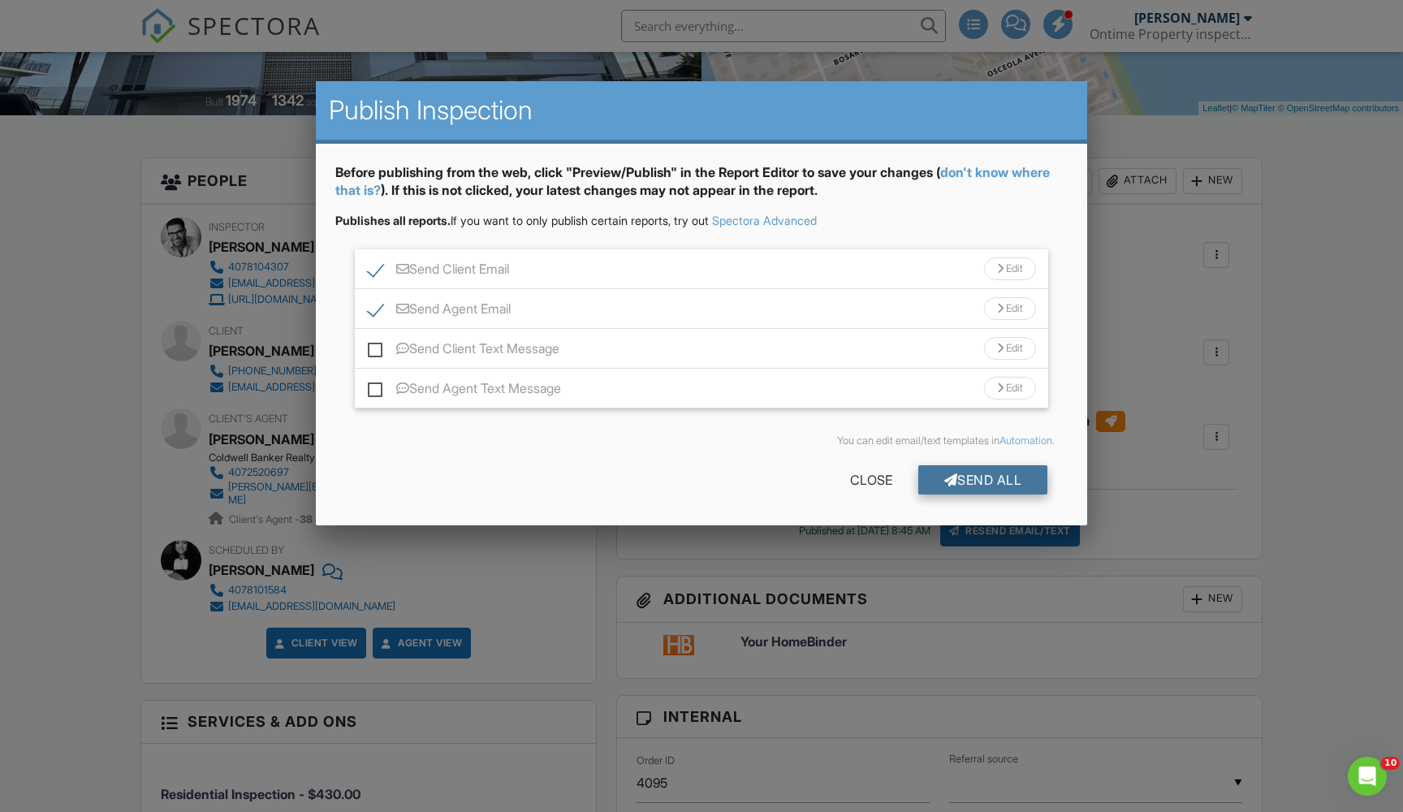
click at [996, 473] on div "Send All" at bounding box center [984, 479] width 130 height 29
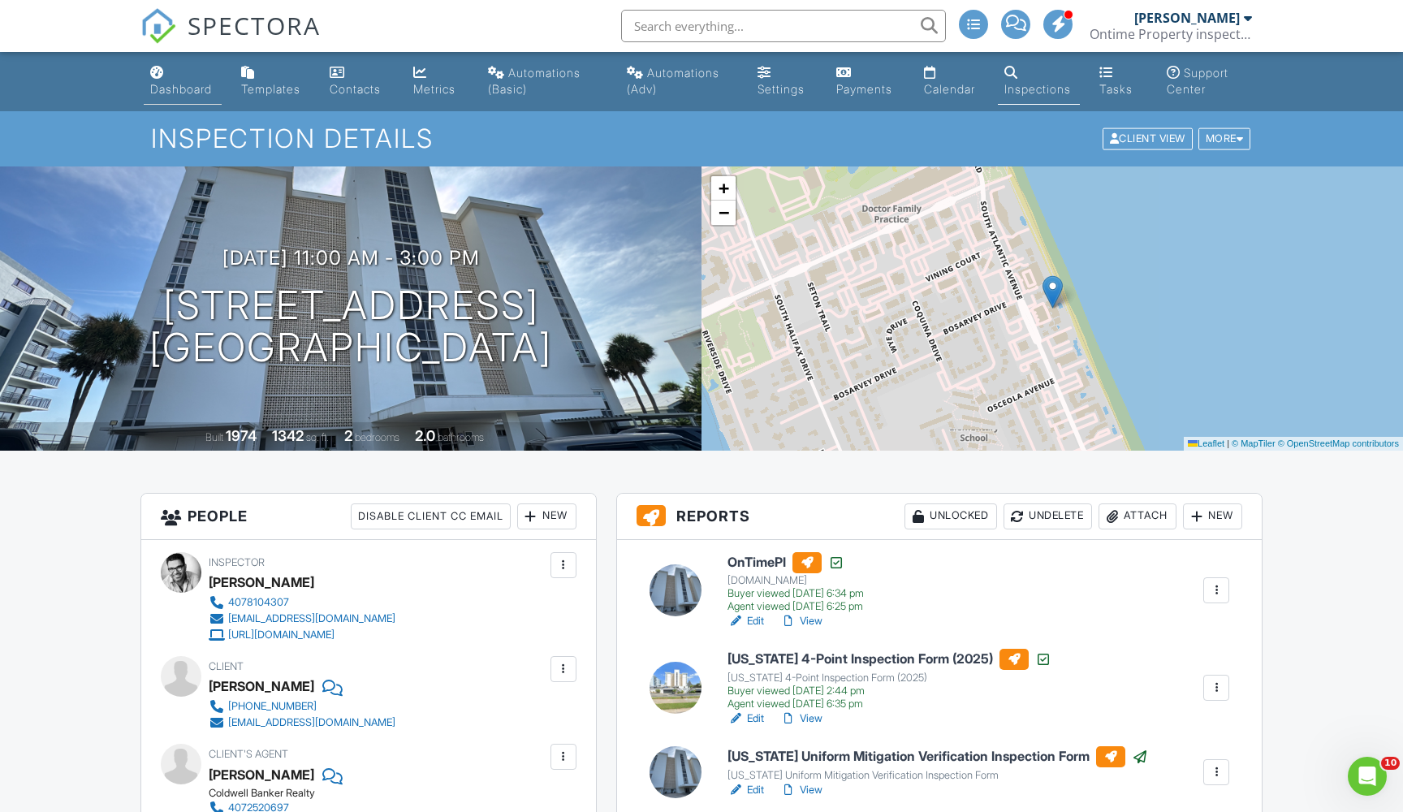
click at [194, 93] on div "Dashboard" at bounding box center [181, 89] width 62 height 14
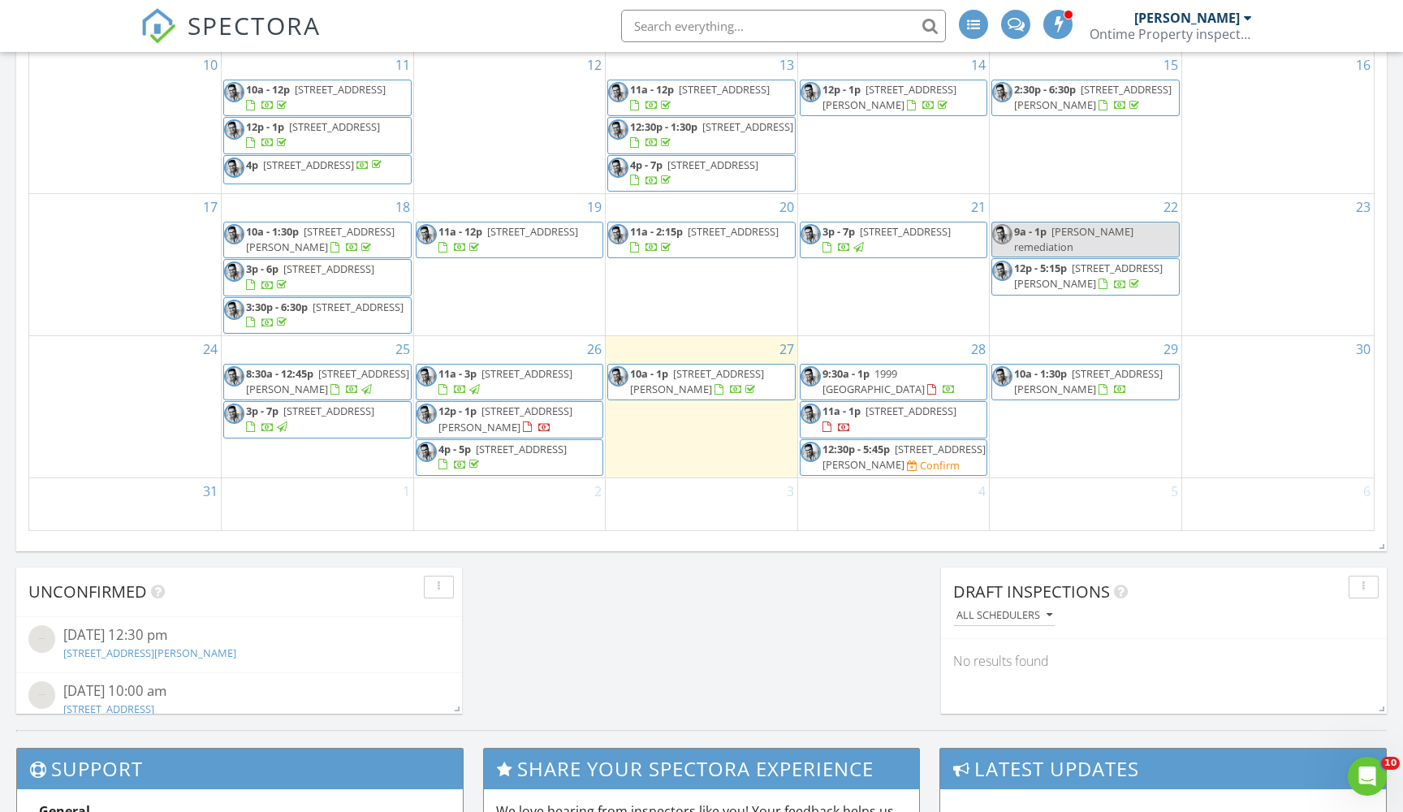
scroll to position [980, 0]
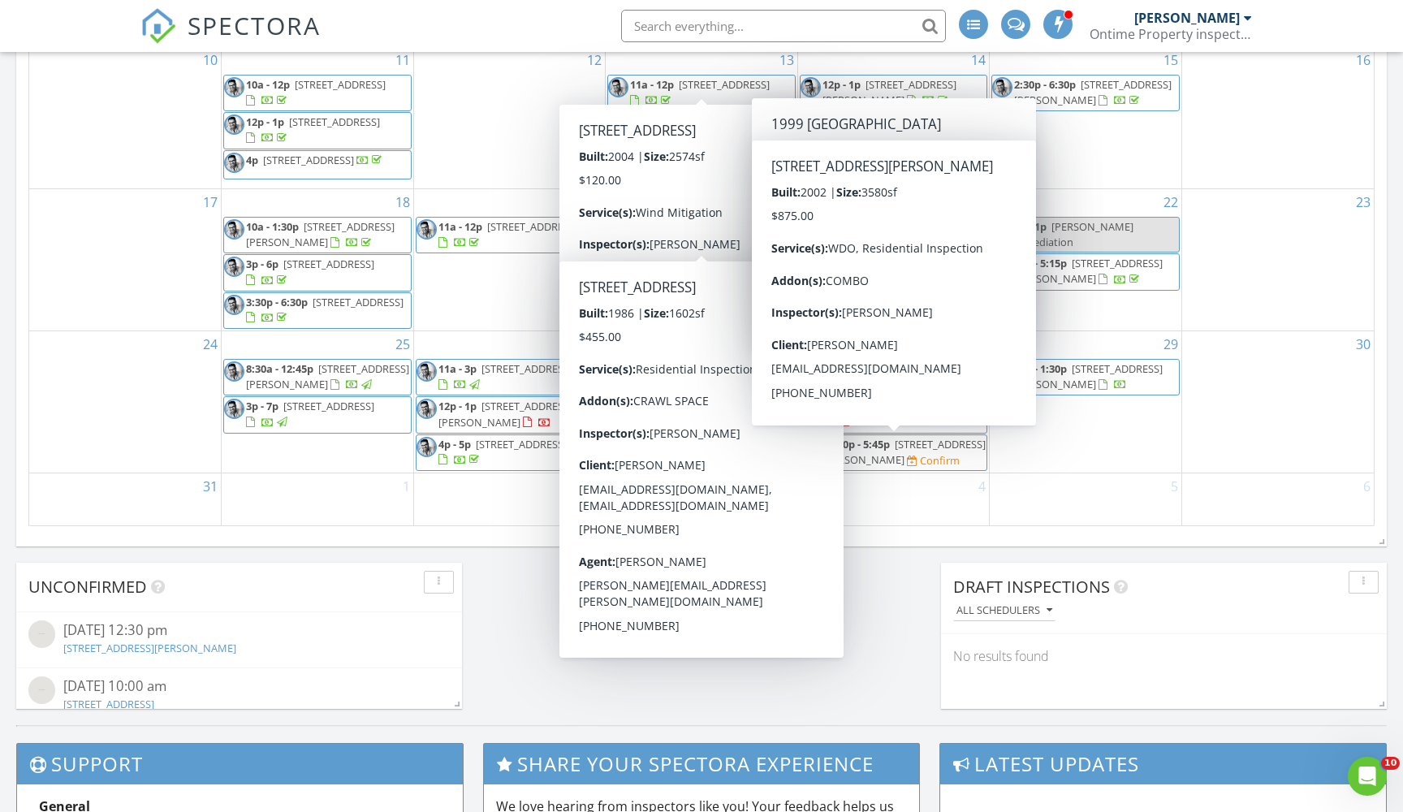
click at [922, 540] on div "Calendar August 2025 today list day week cal wk 4 wk month Sun Mon Tue Wed Thu …" at bounding box center [701, 149] width 1371 height 796
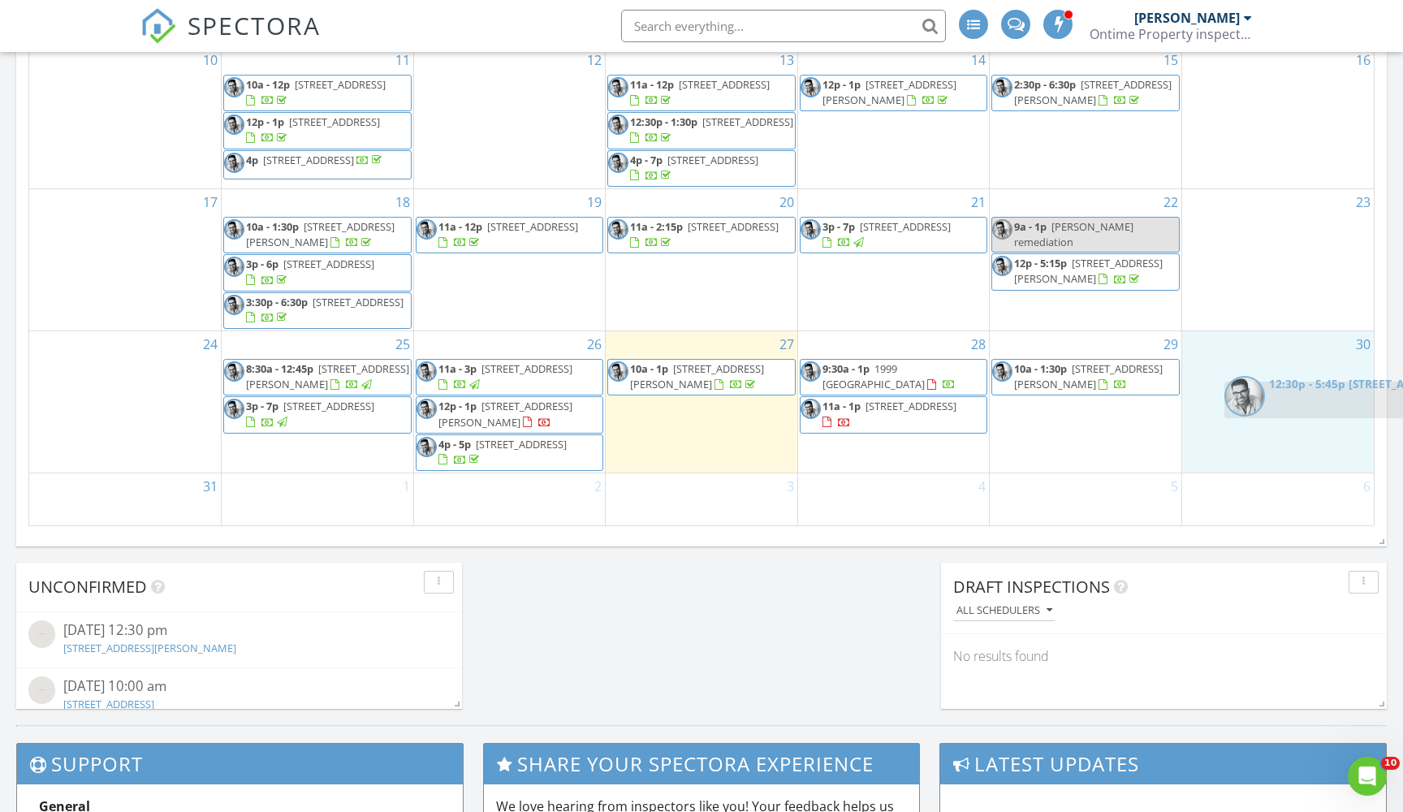
drag, startPoint x: 868, startPoint y: 461, endPoint x: 1293, endPoint y: 410, distance: 427.8
click at [1293, 410] on body "SPECTORA Milad Elias Ontime Property inspectors Role: Inspector Change Role Das…" at bounding box center [701, 171] width 1403 height 2302
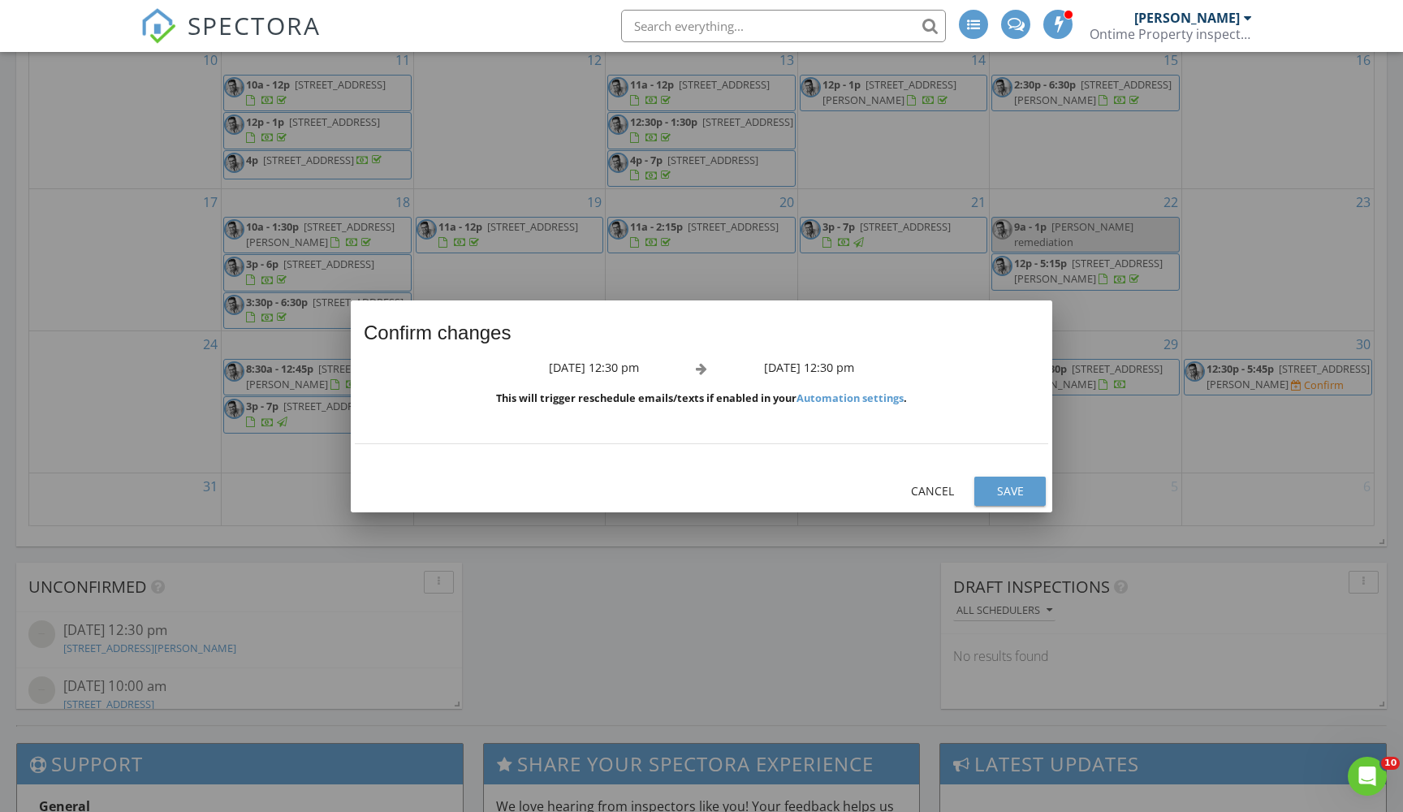
click at [1013, 501] on button "Save" at bounding box center [1010, 491] width 71 height 29
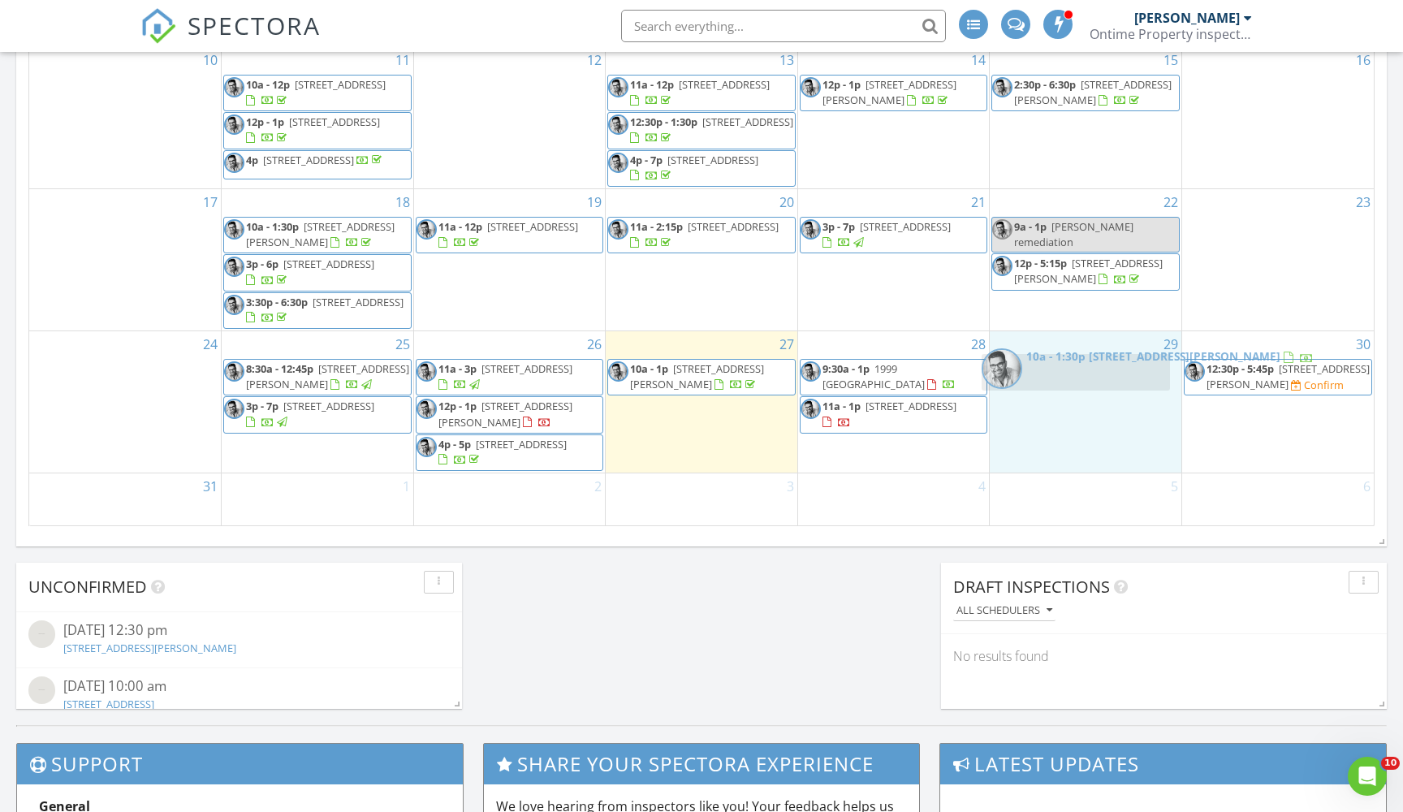
drag, startPoint x: 1049, startPoint y: 378, endPoint x: 1042, endPoint y: 374, distance: 8.8
click at [1040, 374] on body "SPECTORA Milad Elias Ontime Property inspectors Role: Inspector Change Role Das…" at bounding box center [701, 171] width 1403 height 2302
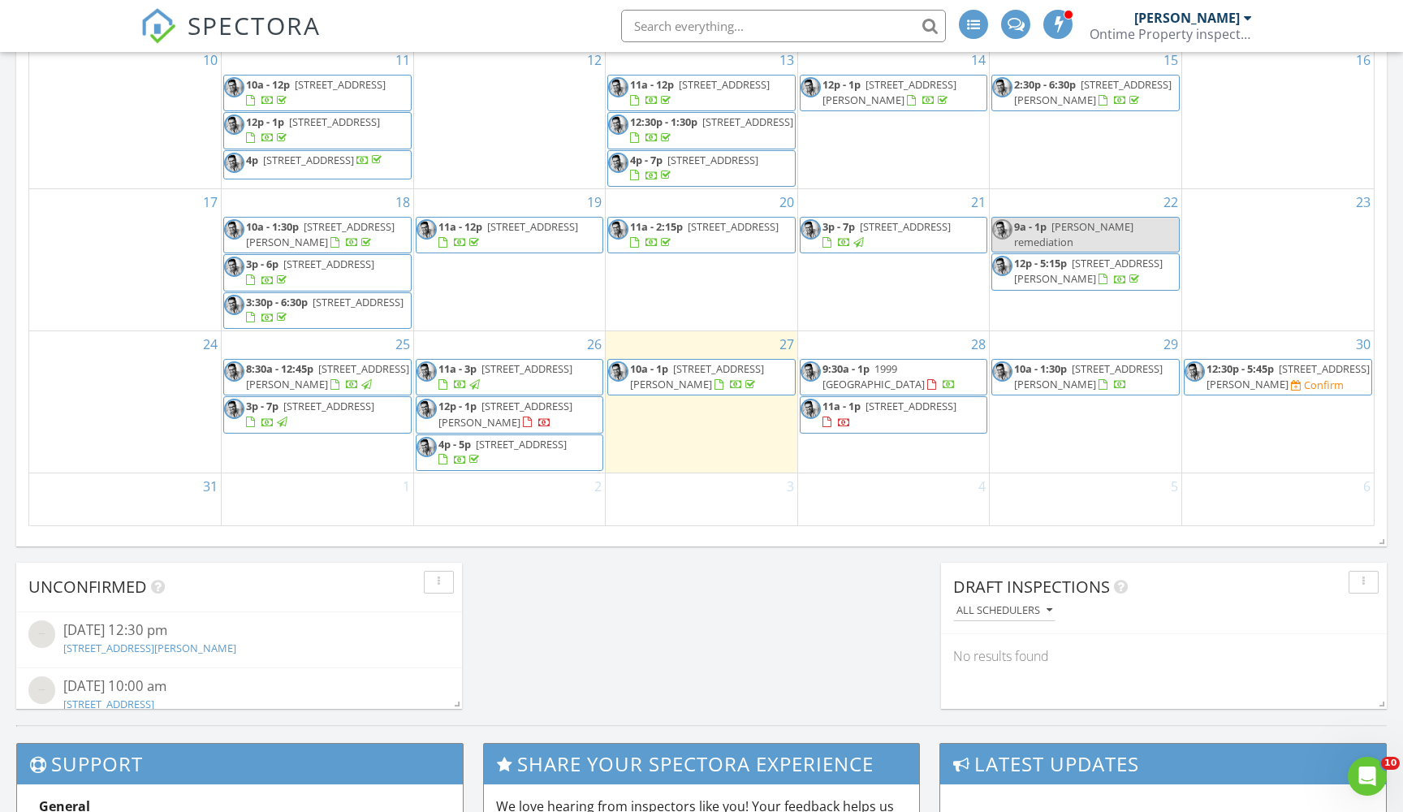
click at [1048, 374] on span "10a - 1:30p" at bounding box center [1040, 368] width 53 height 15
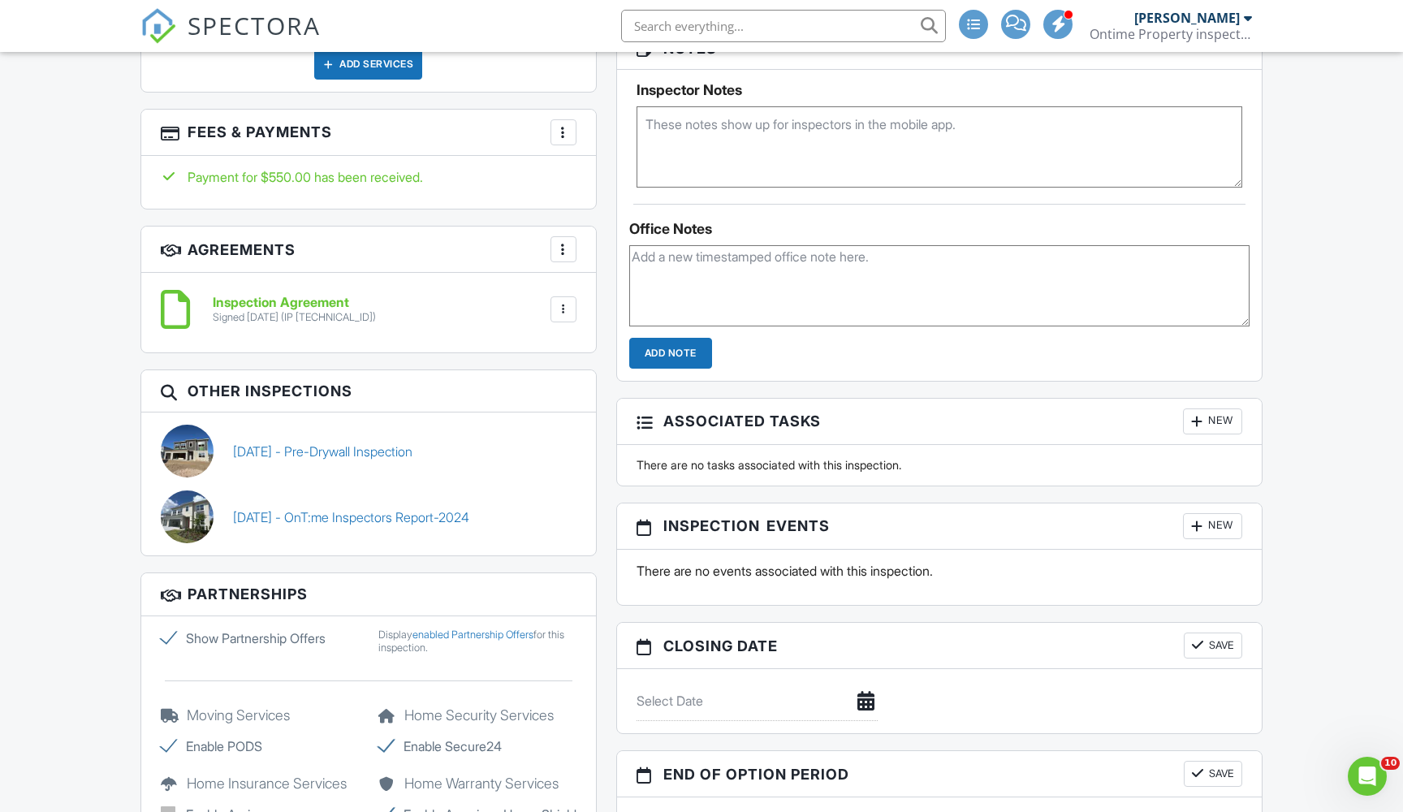
scroll to position [1093, 0]
click at [331, 517] on link "08/18/2025 - OnT:me Inspectors Report-2024" at bounding box center [351, 517] width 236 height 18
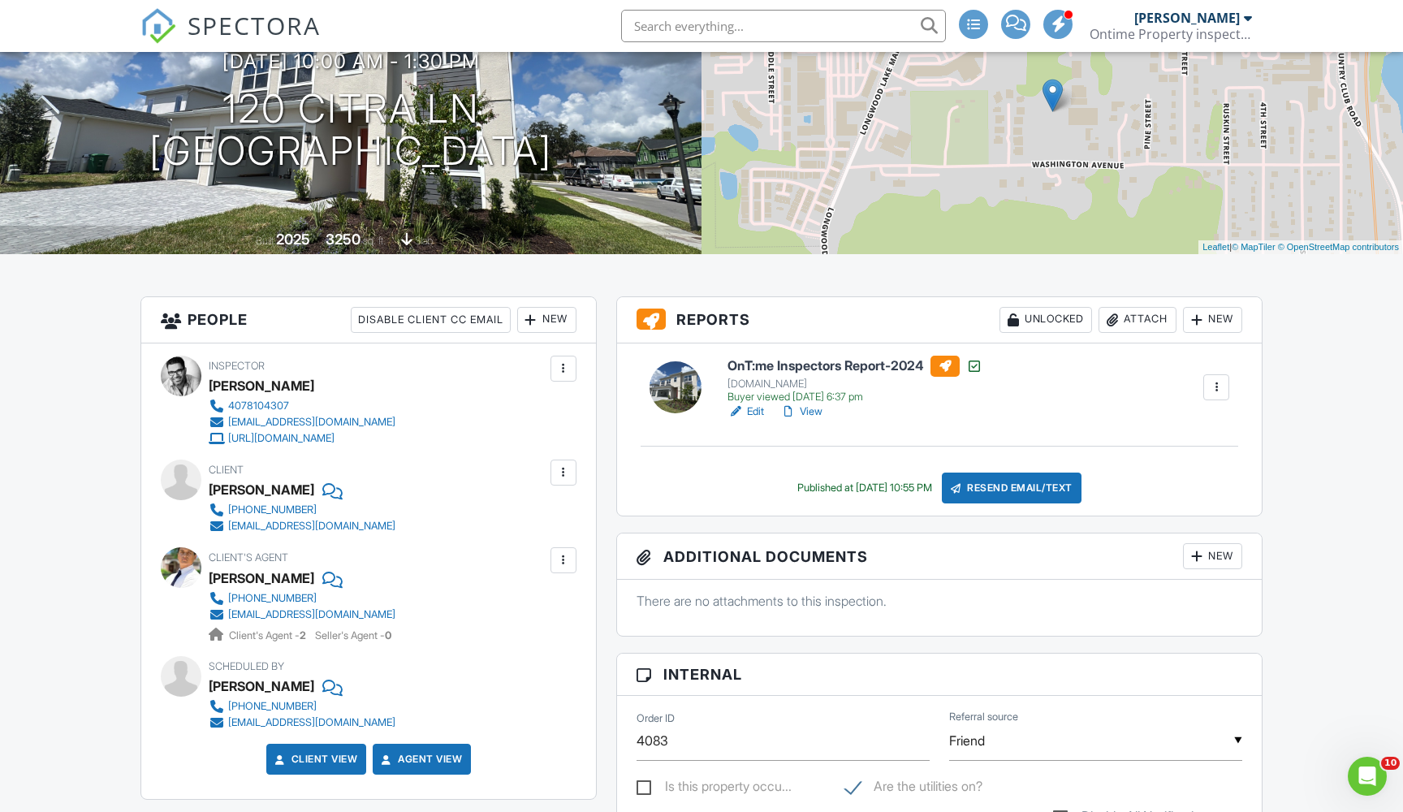
click at [1220, 383] on div at bounding box center [1216, 387] width 16 height 16
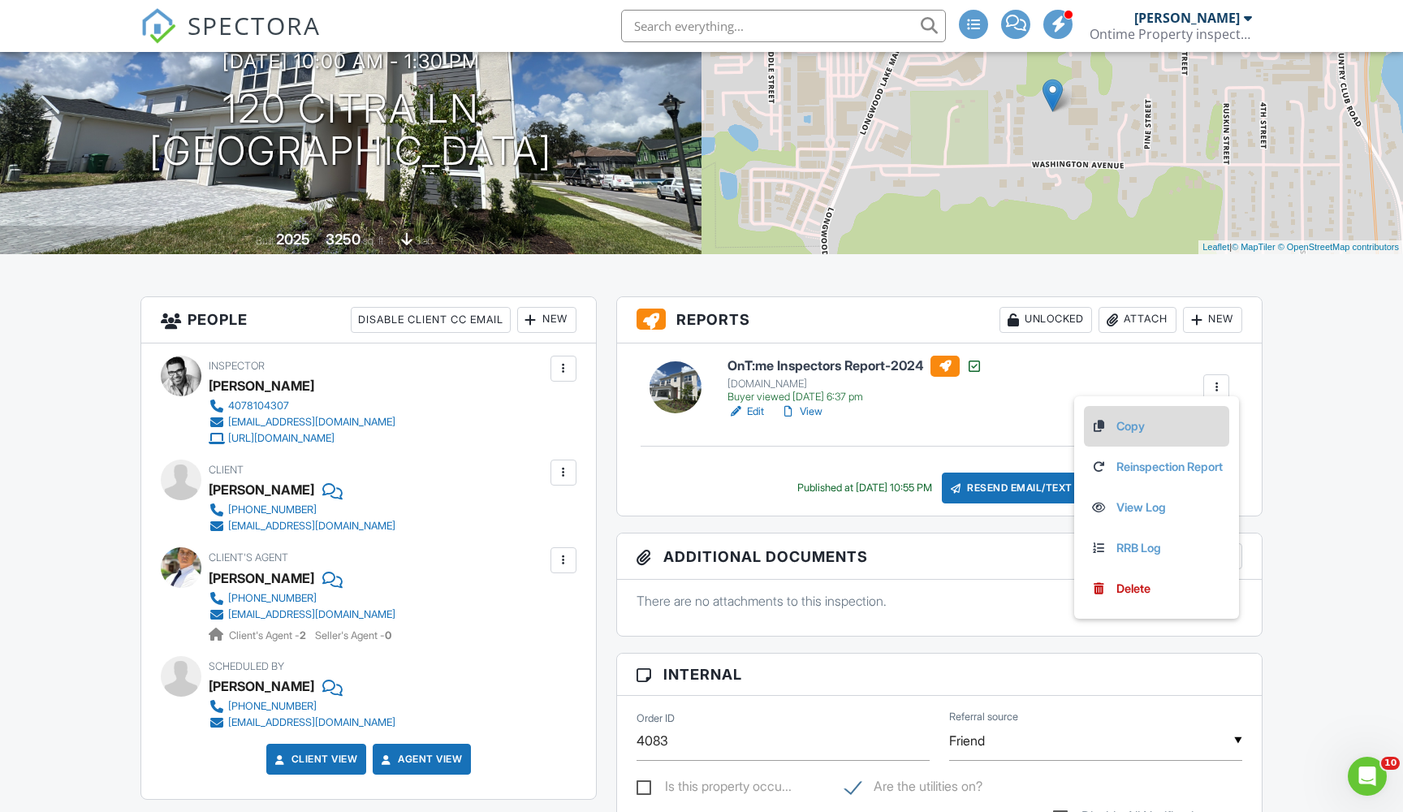
click at [1116, 429] on link "Copy" at bounding box center [1157, 426] width 132 height 18
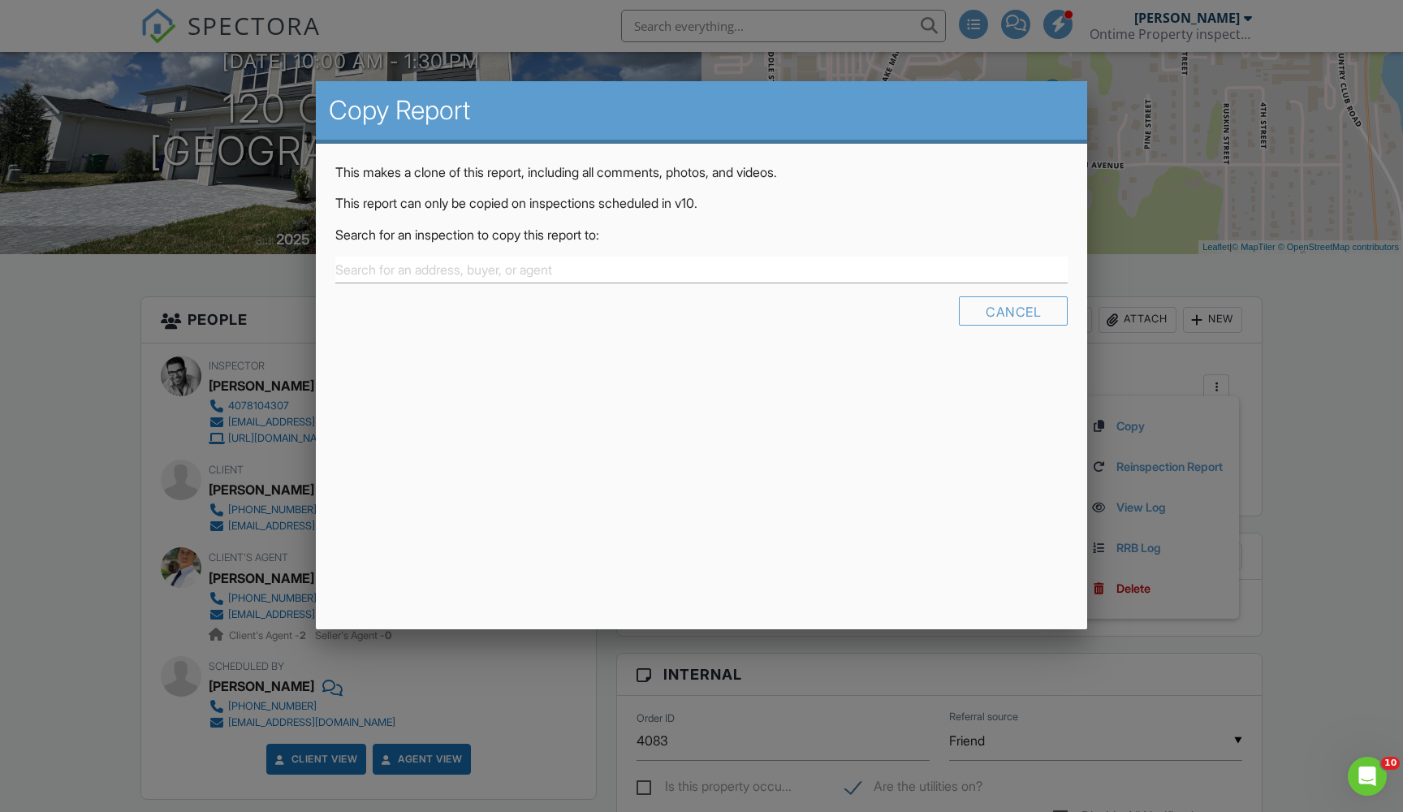
click at [582, 241] on p "Search for an inspection to copy this report to:" at bounding box center [701, 235] width 733 height 18
click at [581, 270] on input "text" at bounding box center [701, 270] width 733 height 27
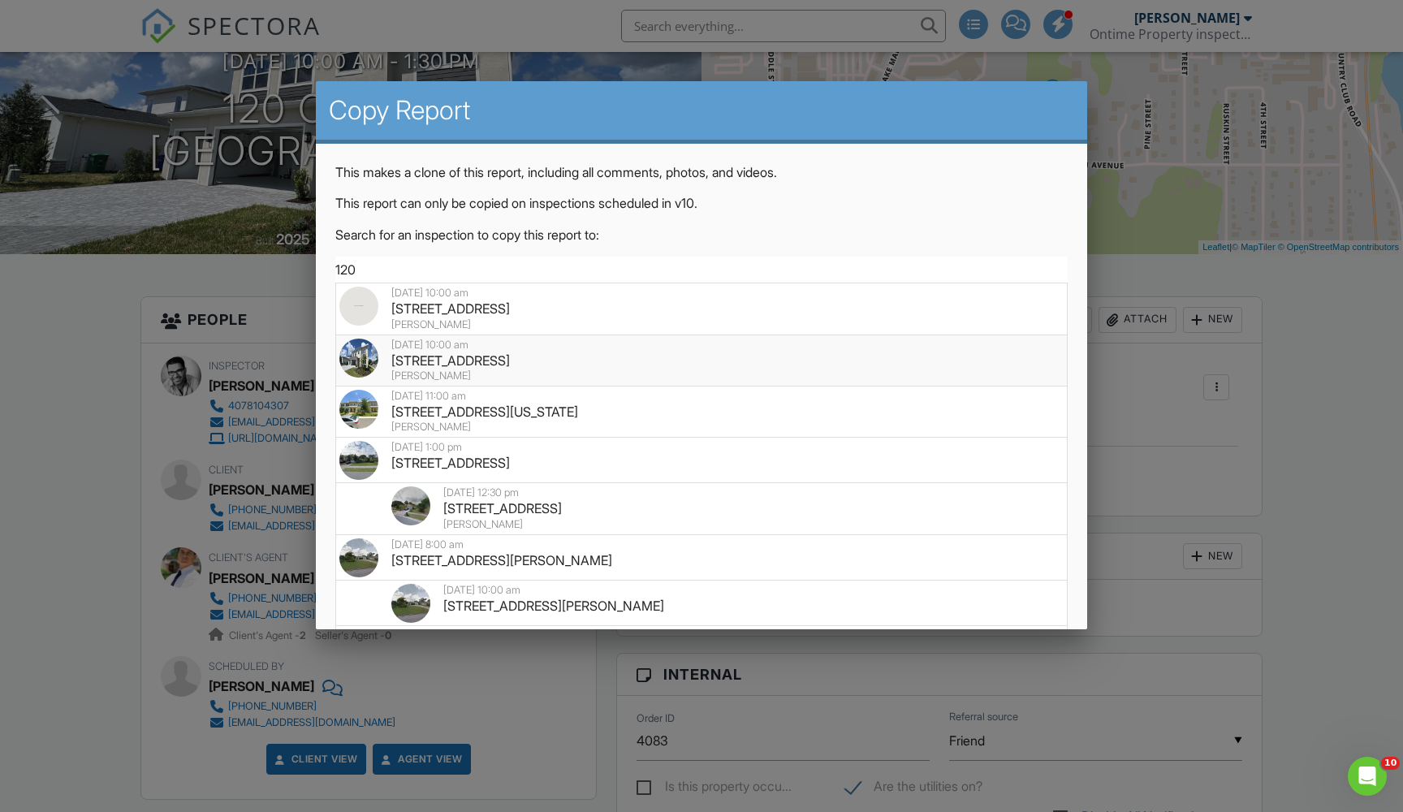
click at [651, 360] on div "120 Citra Ln, Lake Mary, FL 32746" at bounding box center [701, 361] width 724 height 18
type input "120 Citra Ln, Lake Mary, FL 32746"
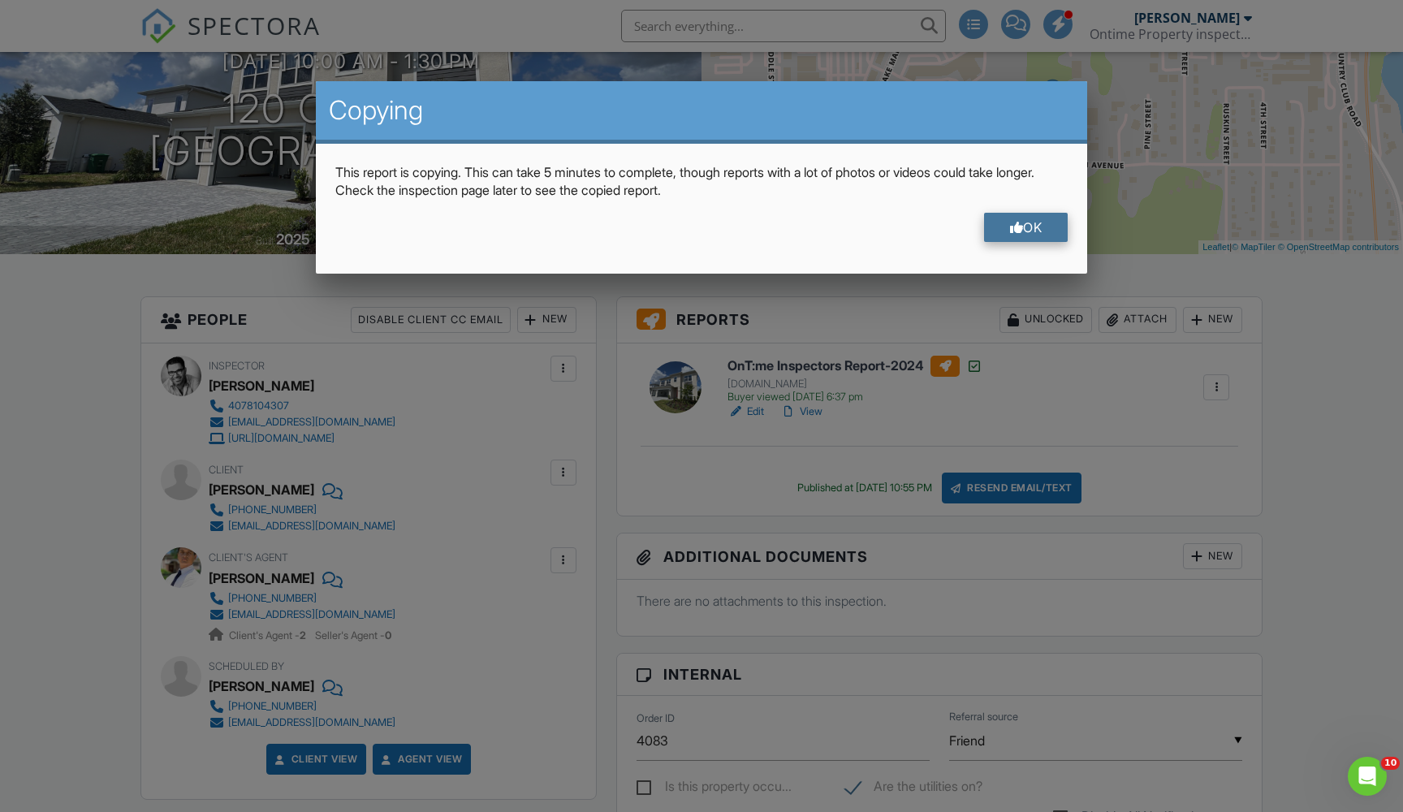
click at [1040, 221] on div "OK" at bounding box center [1026, 227] width 84 height 29
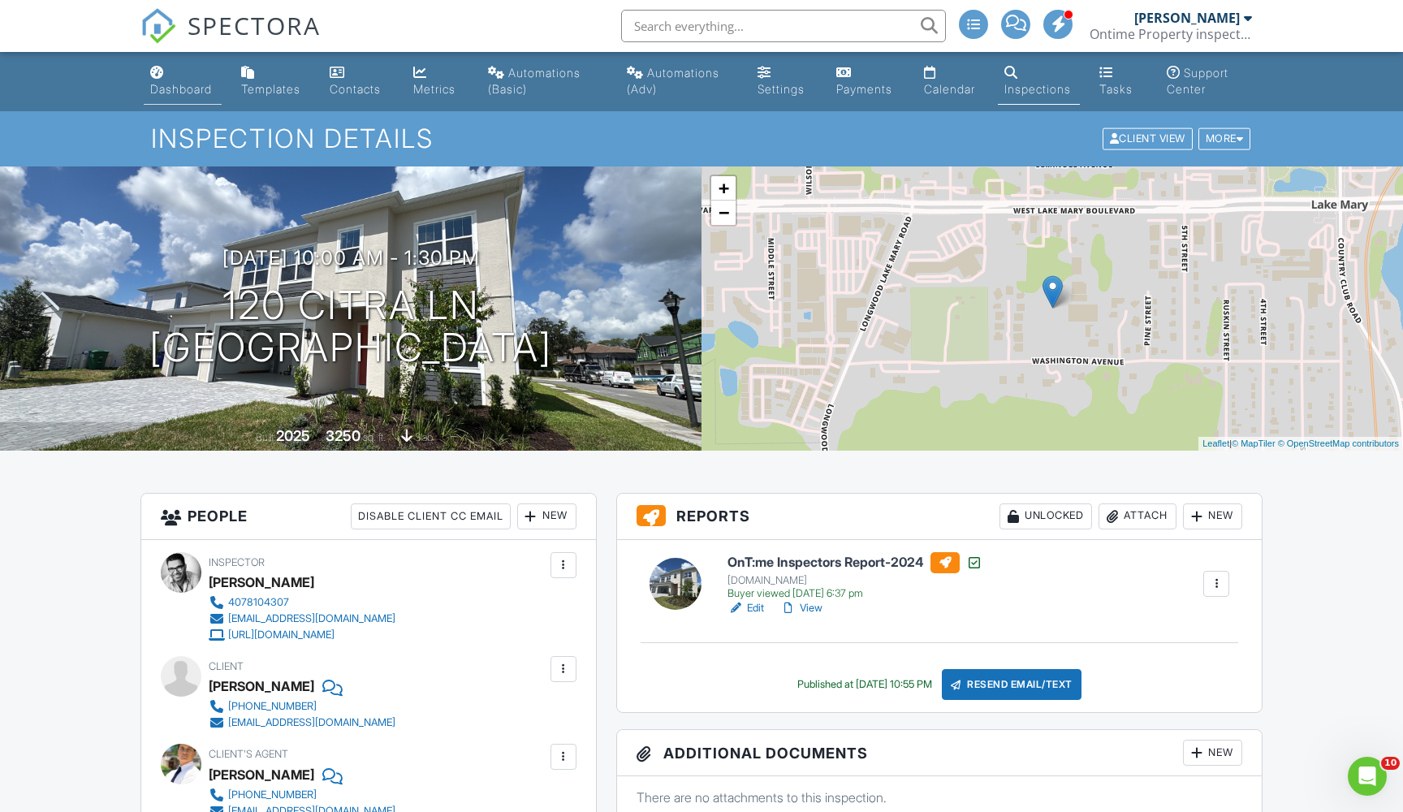
click at [187, 90] on div "Dashboard" at bounding box center [181, 89] width 62 height 14
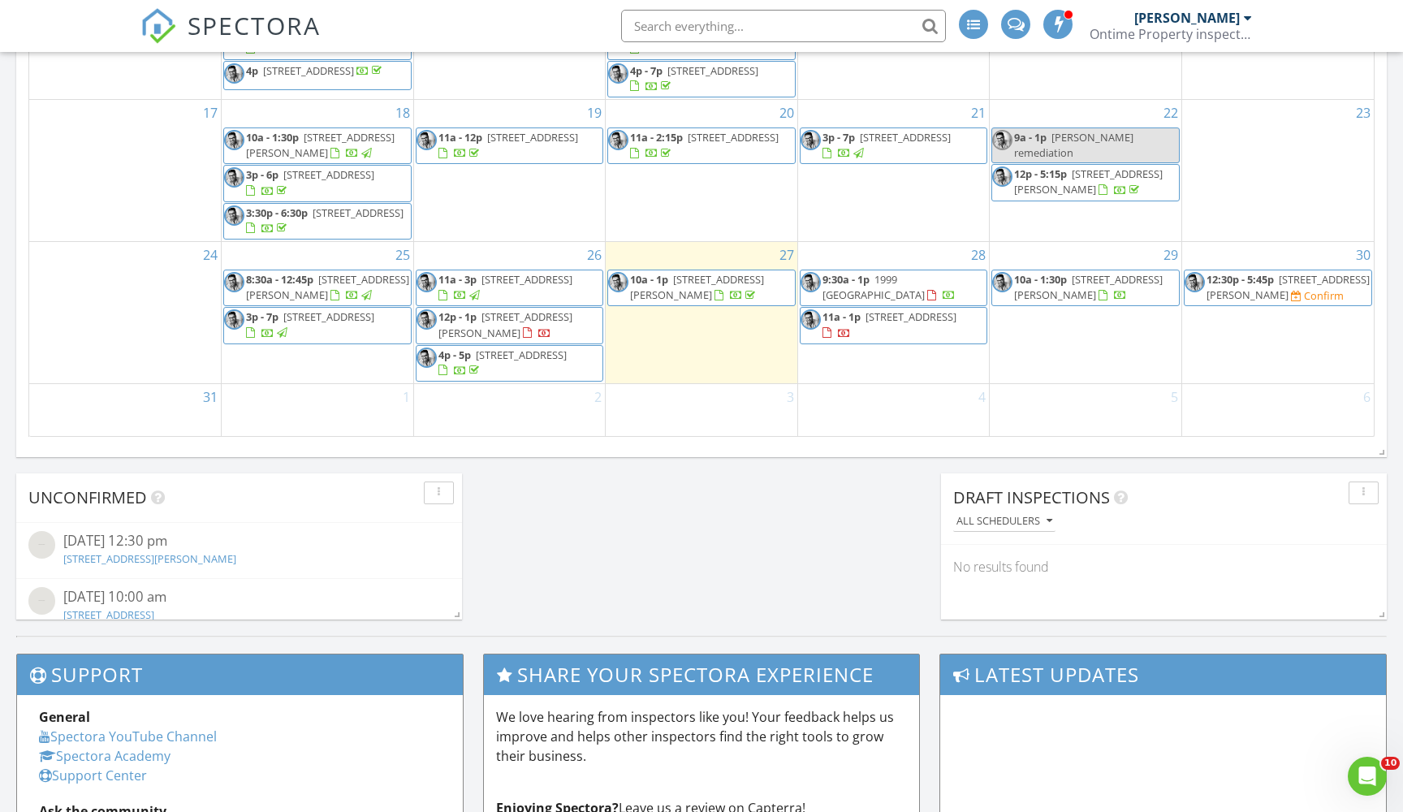
scroll to position [1077, 0]
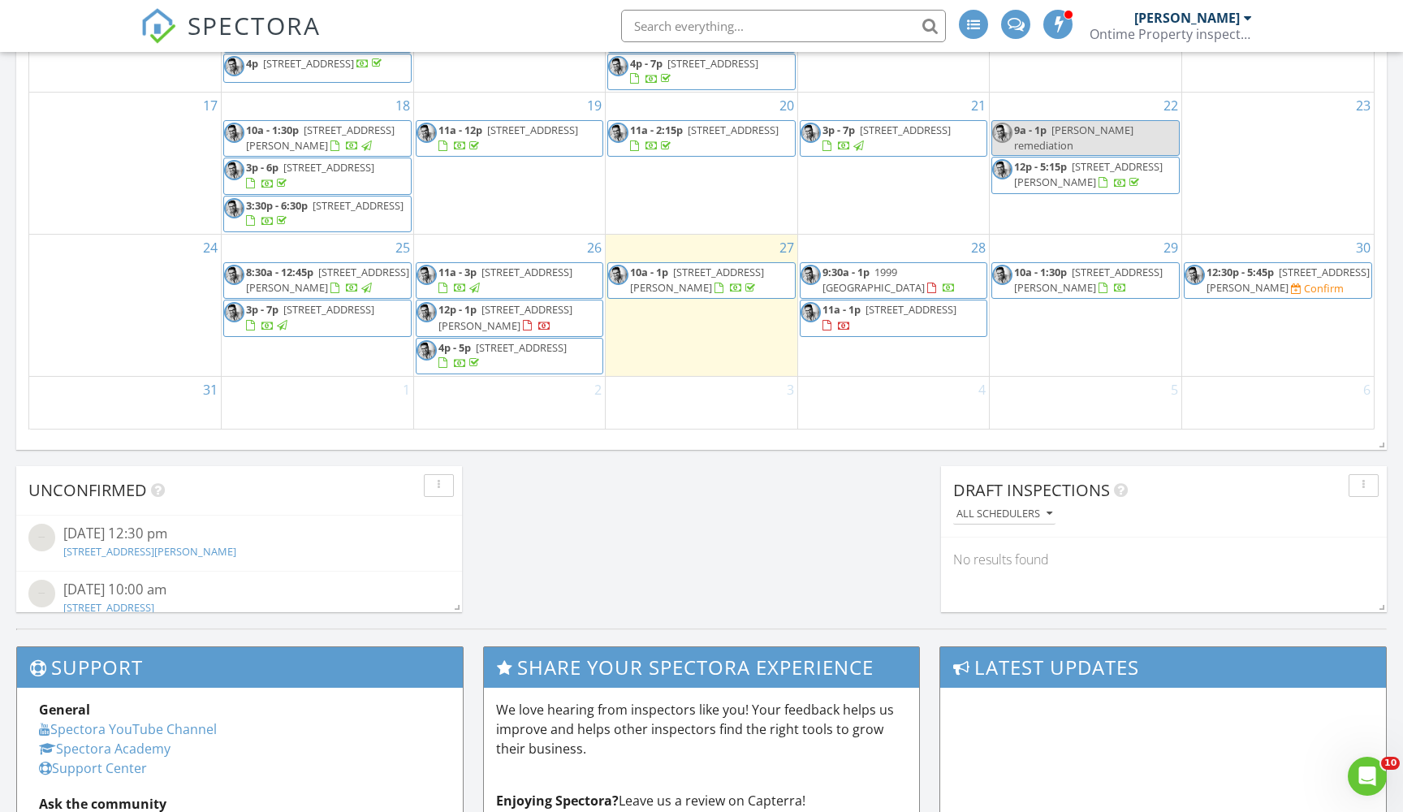
click at [1109, 272] on span "120 Citra Ln, Lake Mary 32746" at bounding box center [1088, 280] width 149 height 30
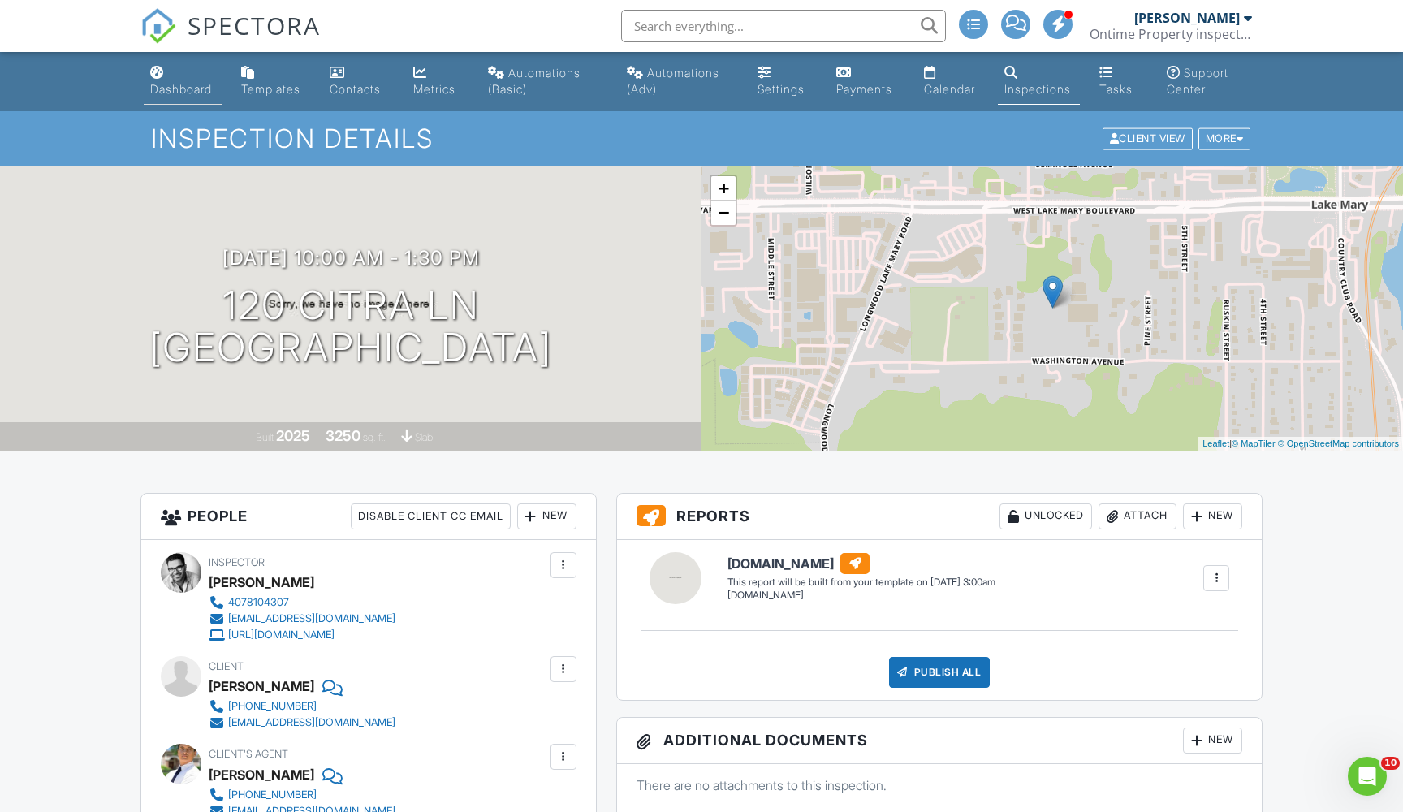
click at [196, 95] on div "Dashboard" at bounding box center [181, 89] width 62 height 14
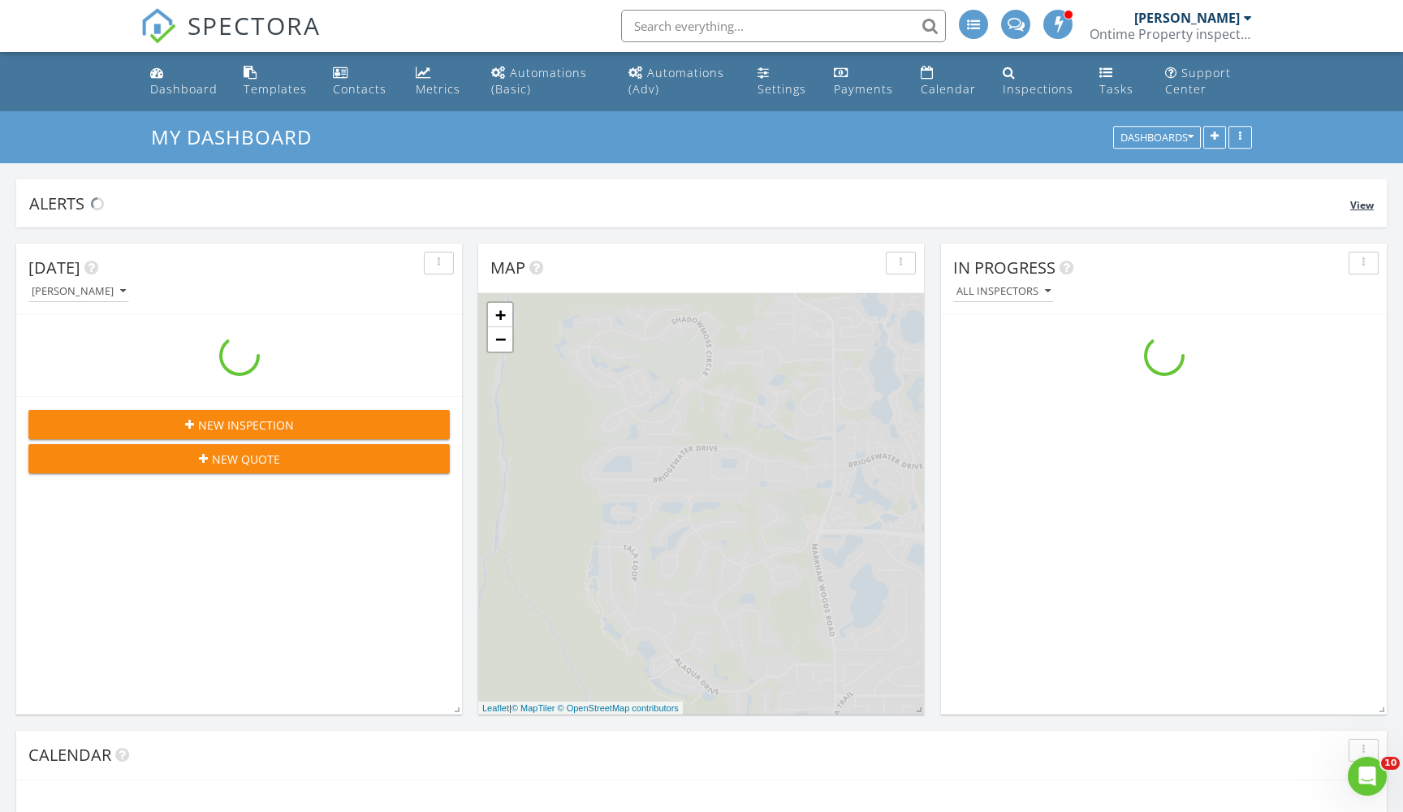
scroll to position [1479, 1404]
